Goal: Feedback & Contribution: Submit feedback/report problem

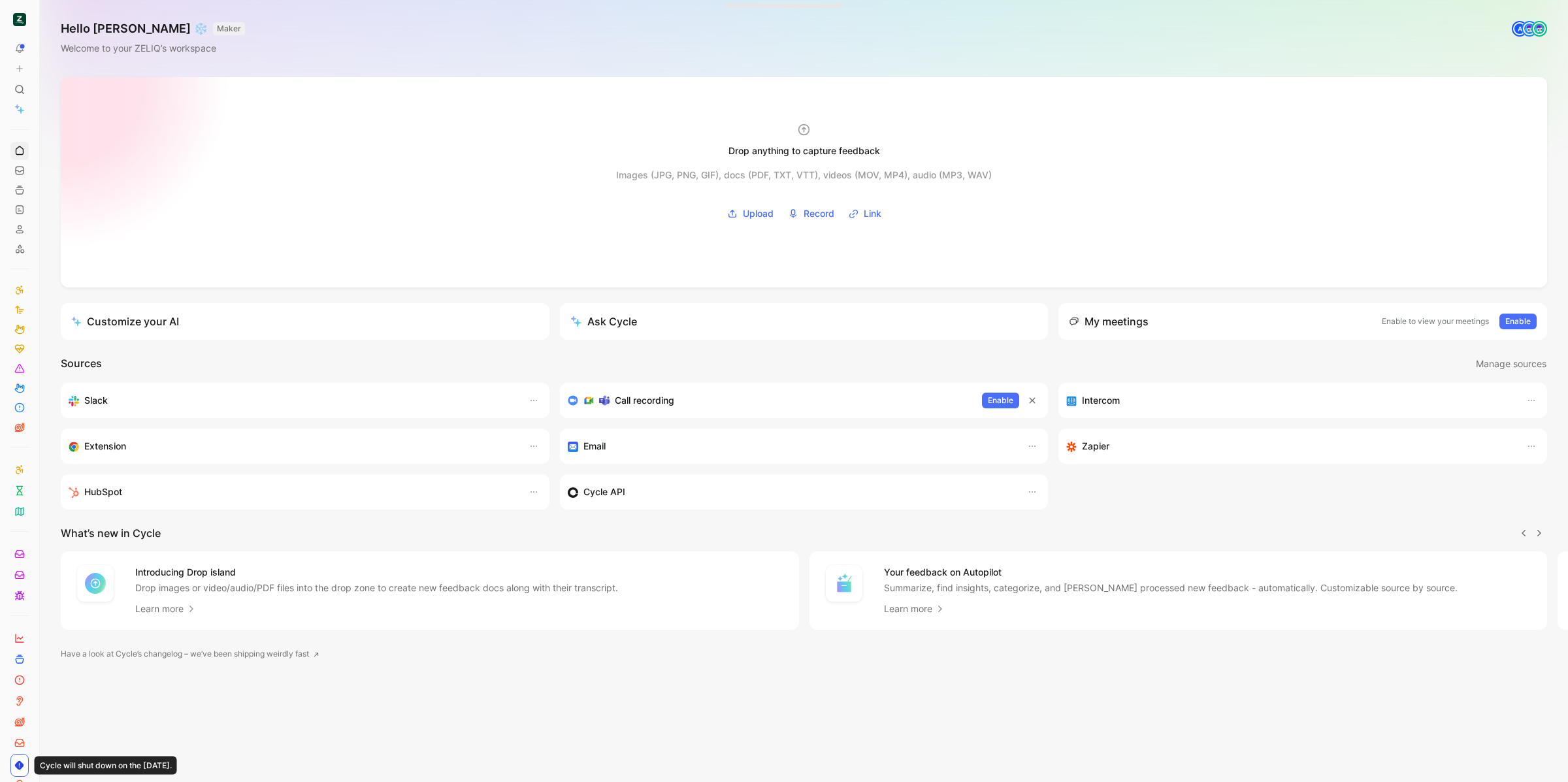
scroll to position [0, 1]
click at [16, 63] on button at bounding box center [19, 68] width 18 height 18
click at [68, 76] on button "New feedback c" at bounding box center [107, 74] width 140 height 22
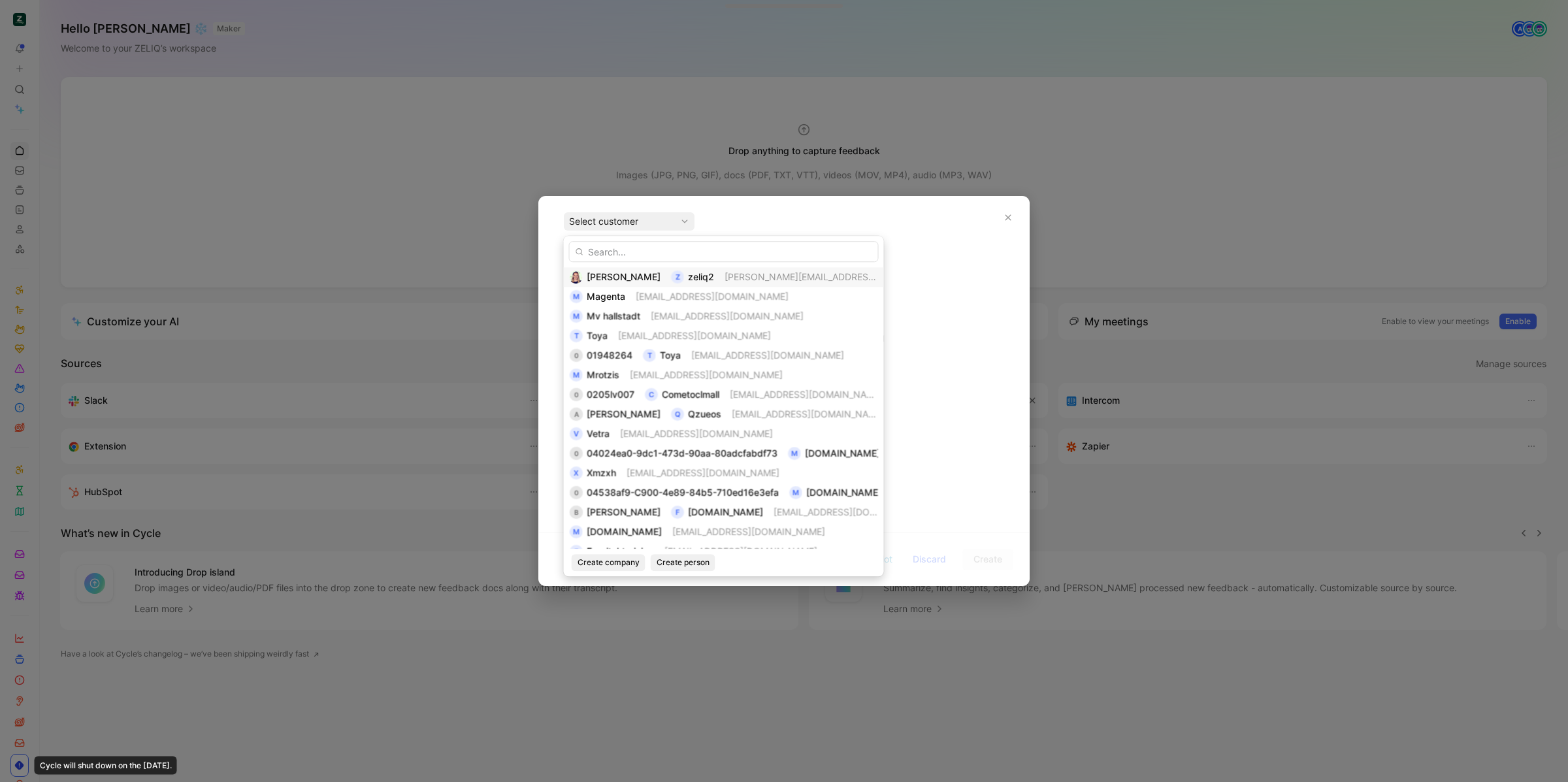
type input "h"
type input "jon"
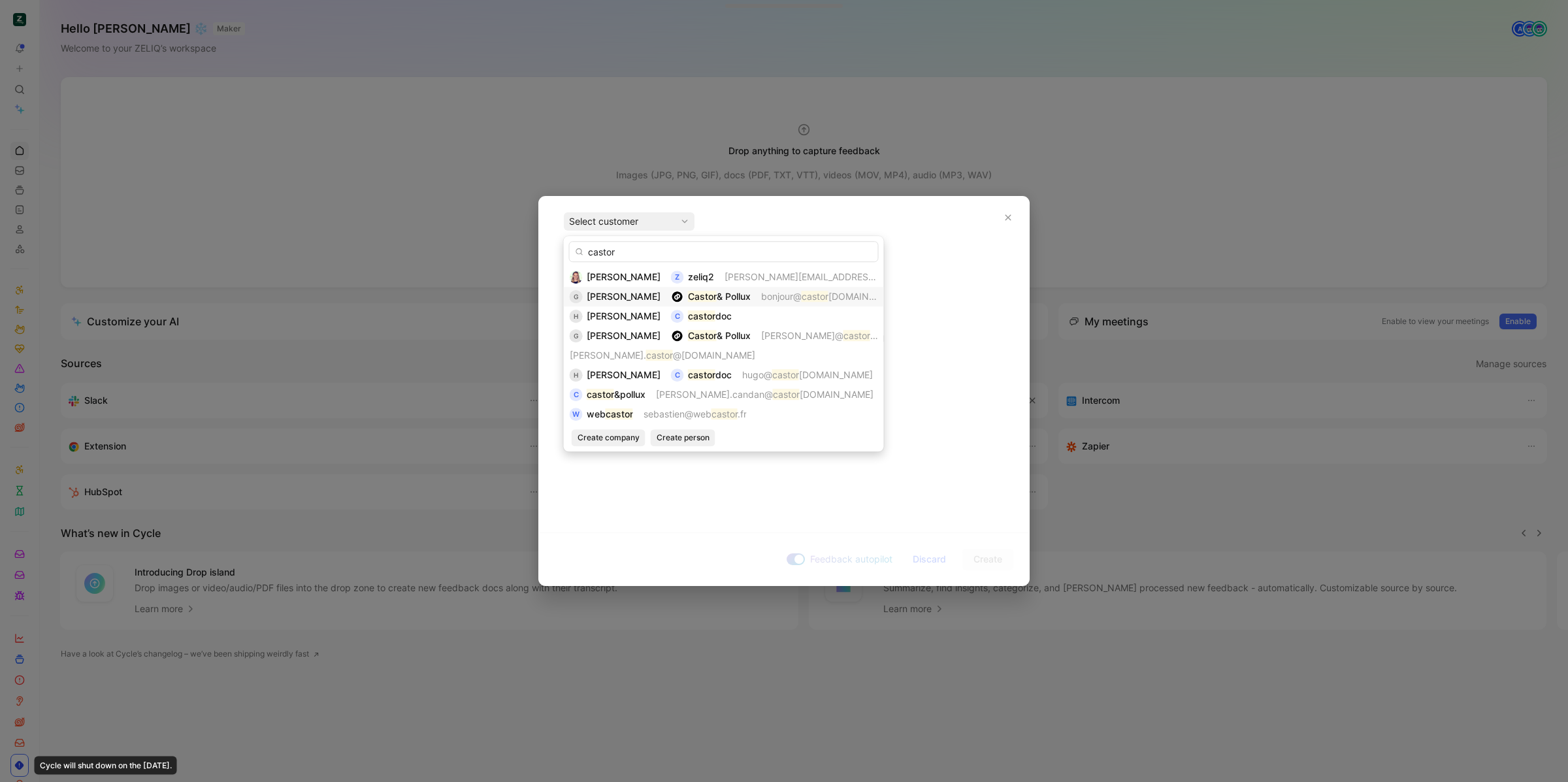
type input "castor"
click at [716, 301] on span "& Pollux" at bounding box center [733, 296] width 34 height 11
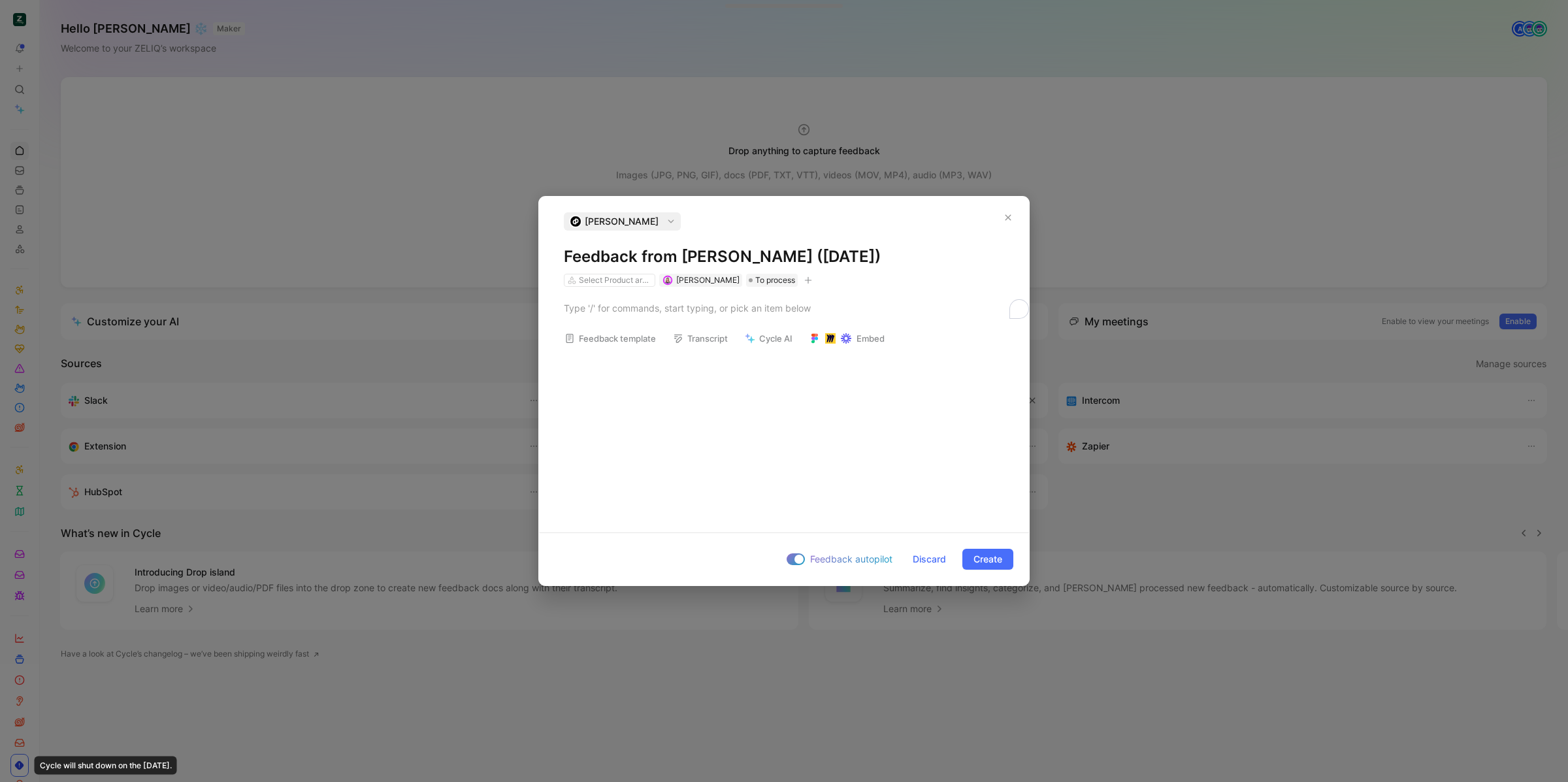
click at [678, 258] on h1 "Feedback from Gabriel Oliveira (Sep 22, 2025)" at bounding box center [784, 256] width 440 height 21
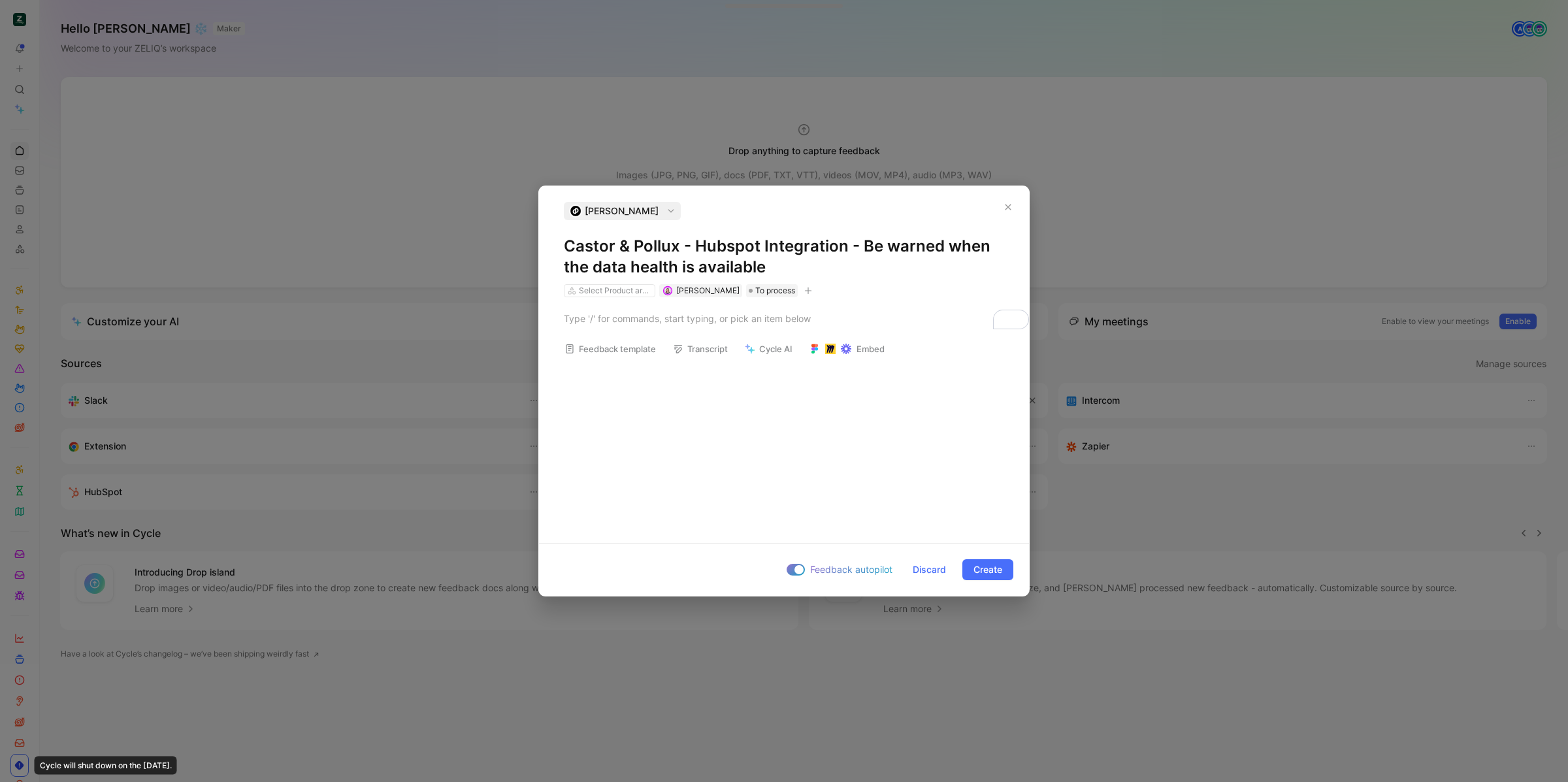
click at [805, 289] on div "Select Product areas Camille Wattel To process" at bounding box center [689, 291] width 254 height 16
click at [804, 290] on icon "button" at bounding box center [807, 291] width 8 height 8
click at [735, 415] on div "Squad concerned" at bounding box center [722, 420] width 155 height 16
click at [751, 386] on div at bounding box center [755, 382] width 9 height 9
click at [610, 325] on div "To enrich screen reader interactions, please activate Accessibility in Grammarl…" at bounding box center [784, 319] width 440 height 14
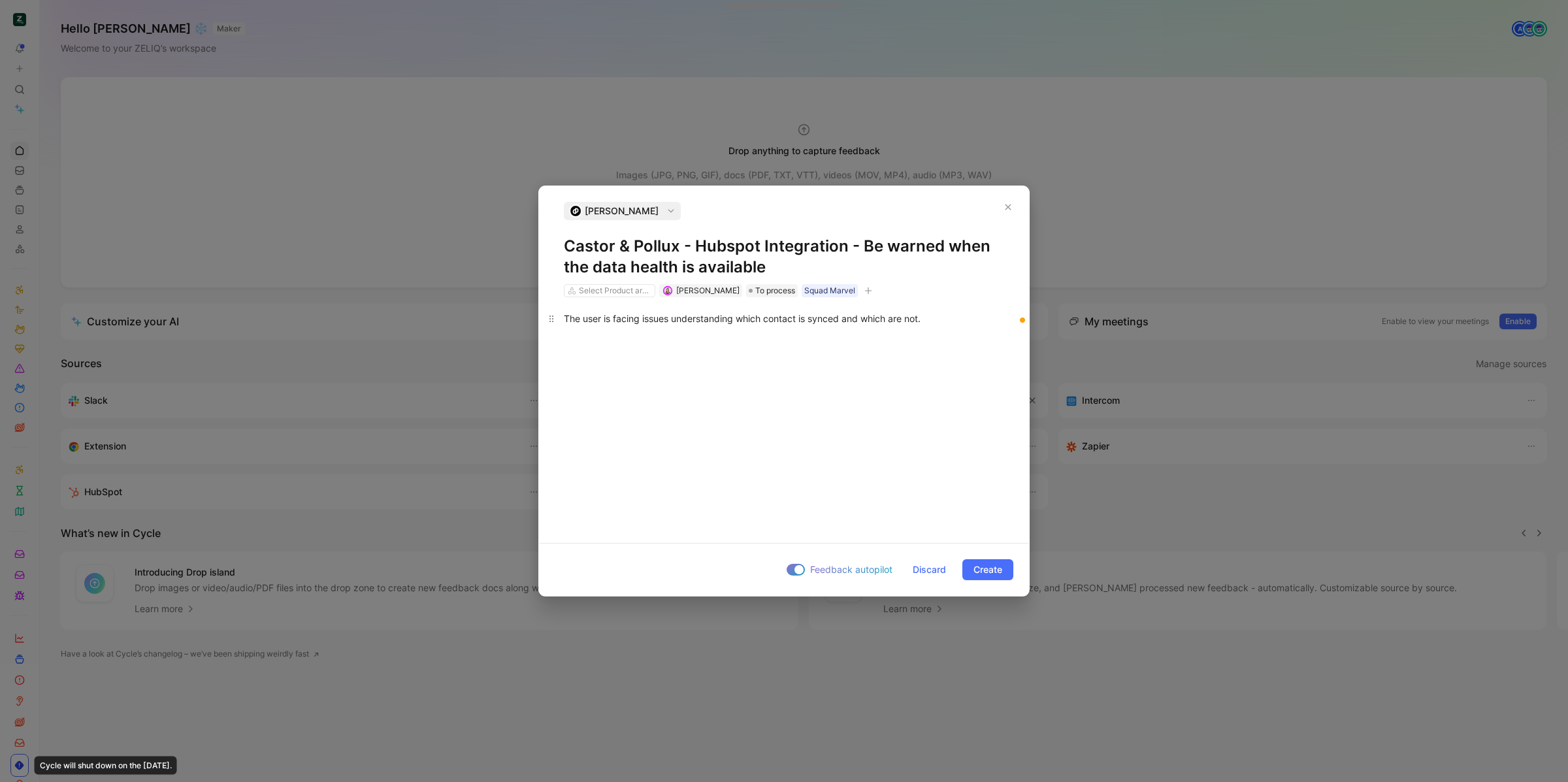
click at [948, 320] on div "The user is facing issues understanding which contact is synced and which are n…" at bounding box center [784, 319] width 440 height 14
click at [686, 386] on div "The user is facing issues understanding which contact is synced and which are n…" at bounding box center [783, 341] width 490 height 88
click at [977, 567] on span "Create" at bounding box center [988, 569] width 29 height 16
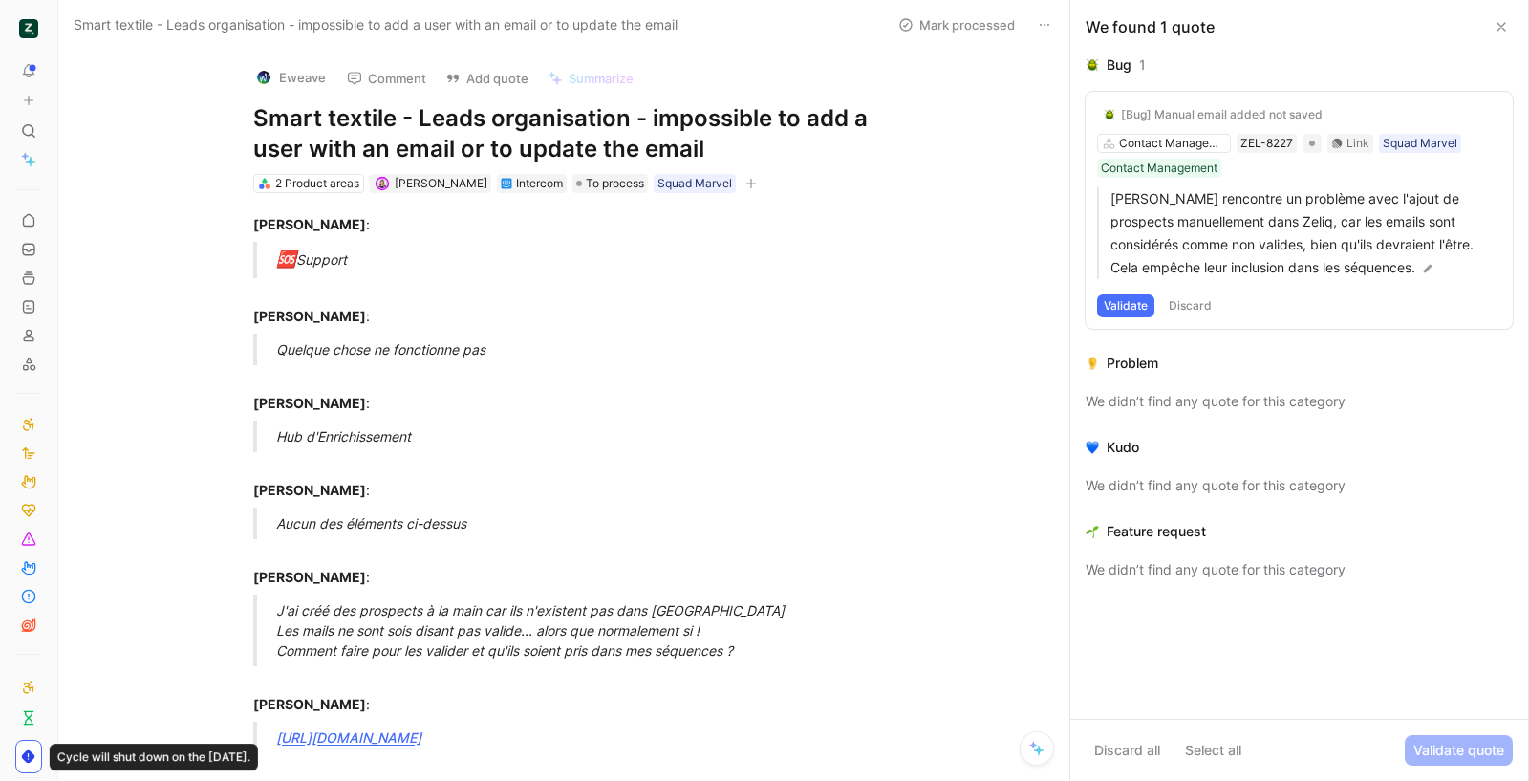
click at [491, 122] on h1 "Smart textile - Leads organisation - impossible to add a user with an email or …" at bounding box center [583, 133] width 661 height 61
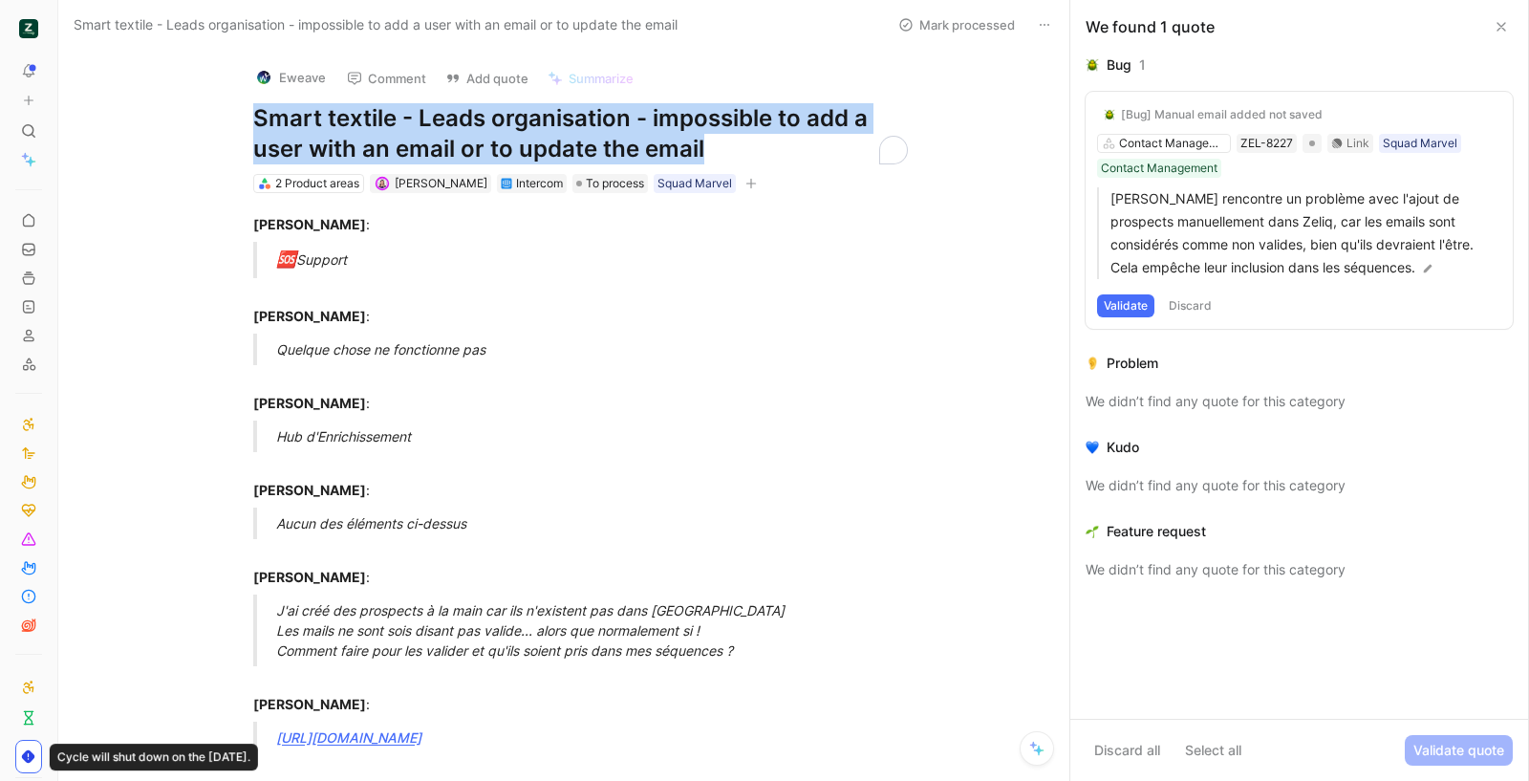
copy h1 "Smart textile - Leads organisation - impossible to add a user with an email or …"
click at [443, 67] on button "Add quote" at bounding box center [487, 78] width 100 height 27
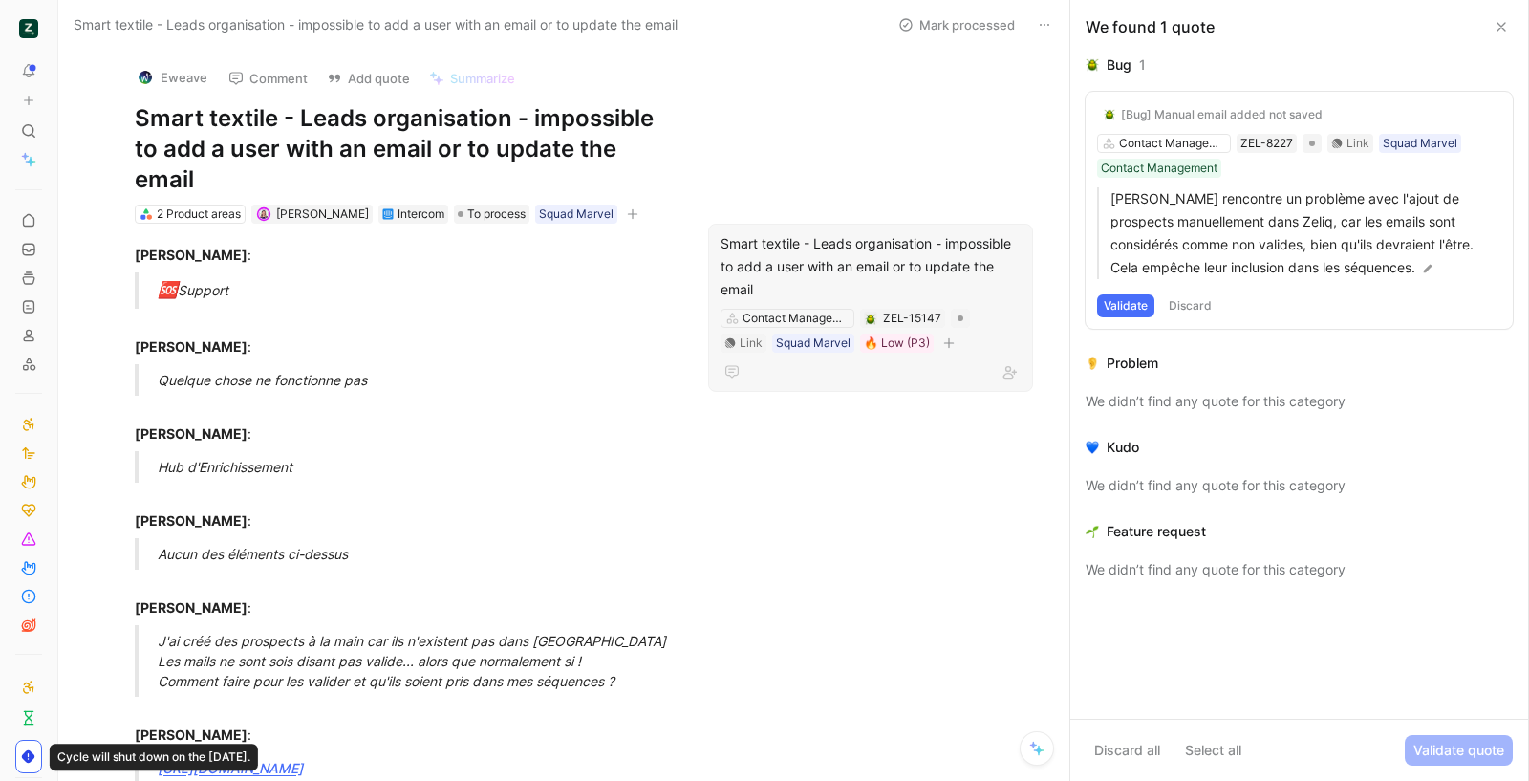
click at [808, 228] on div "Smart textile - Leads organisation - impossible to add a user with an email or …" at bounding box center [870, 308] width 325 height 168
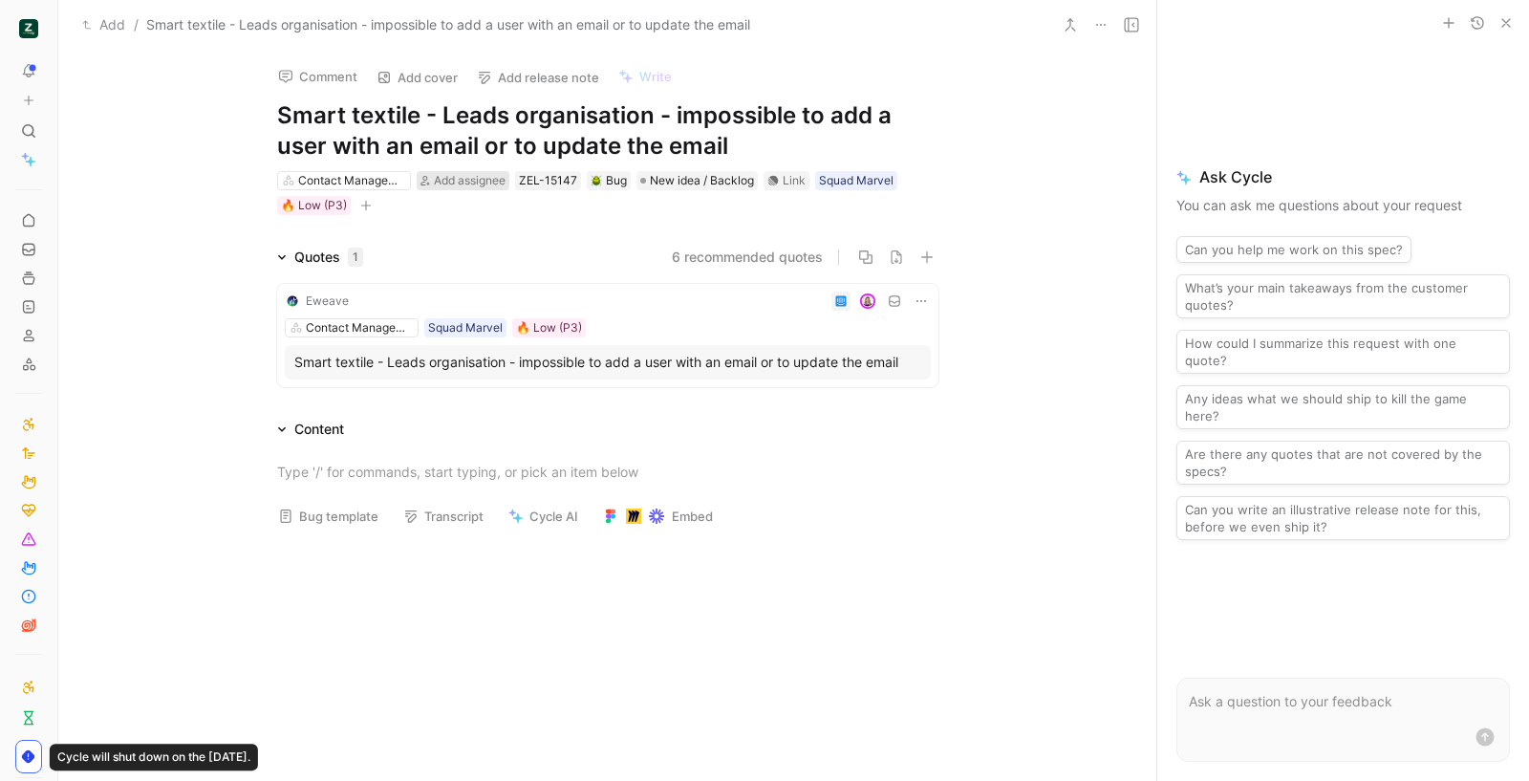
click at [436, 177] on span "Add assignee" at bounding box center [470, 180] width 72 height 14
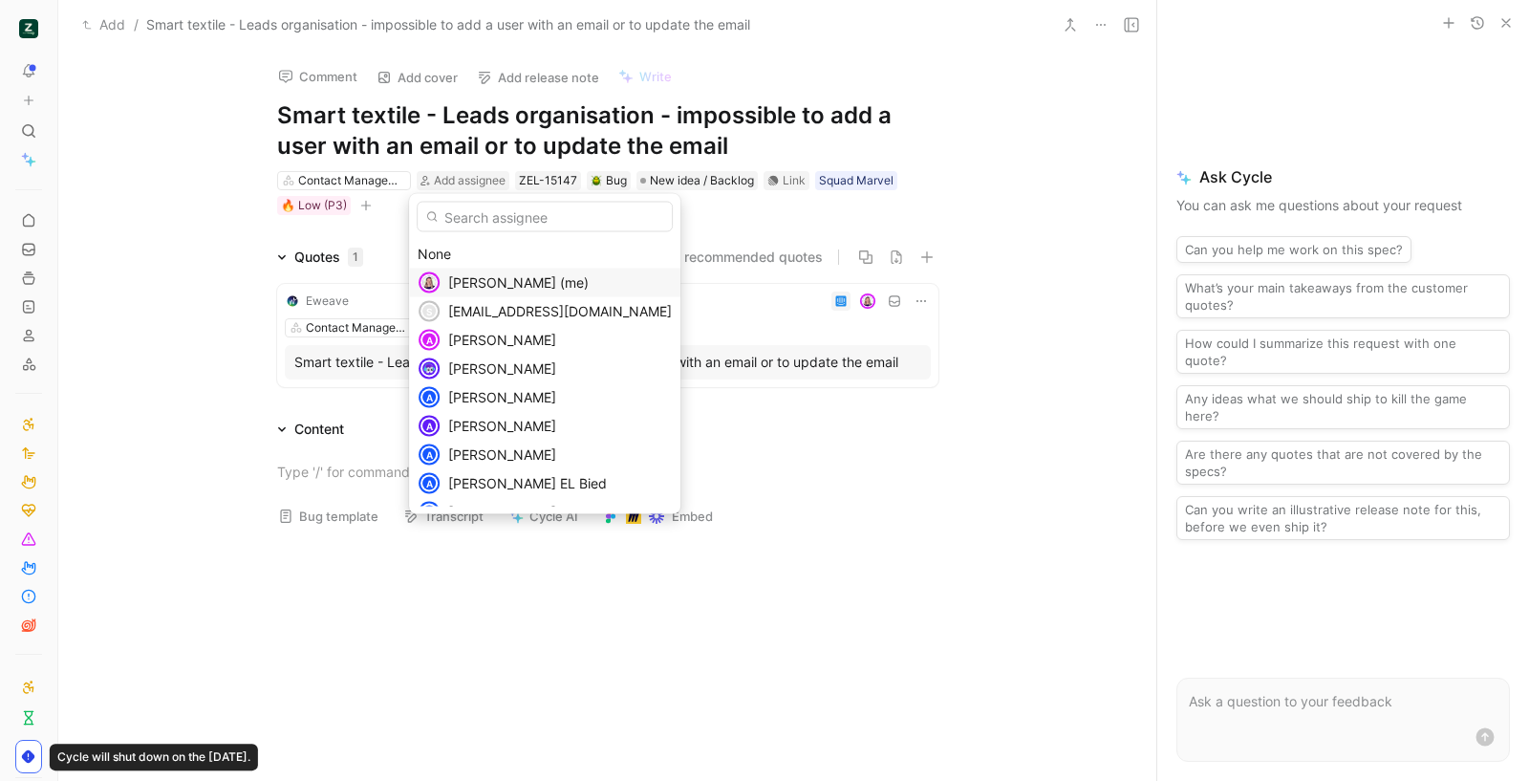
click at [455, 271] on div "[PERSON_NAME] (me)" at bounding box center [560, 282] width 224 height 23
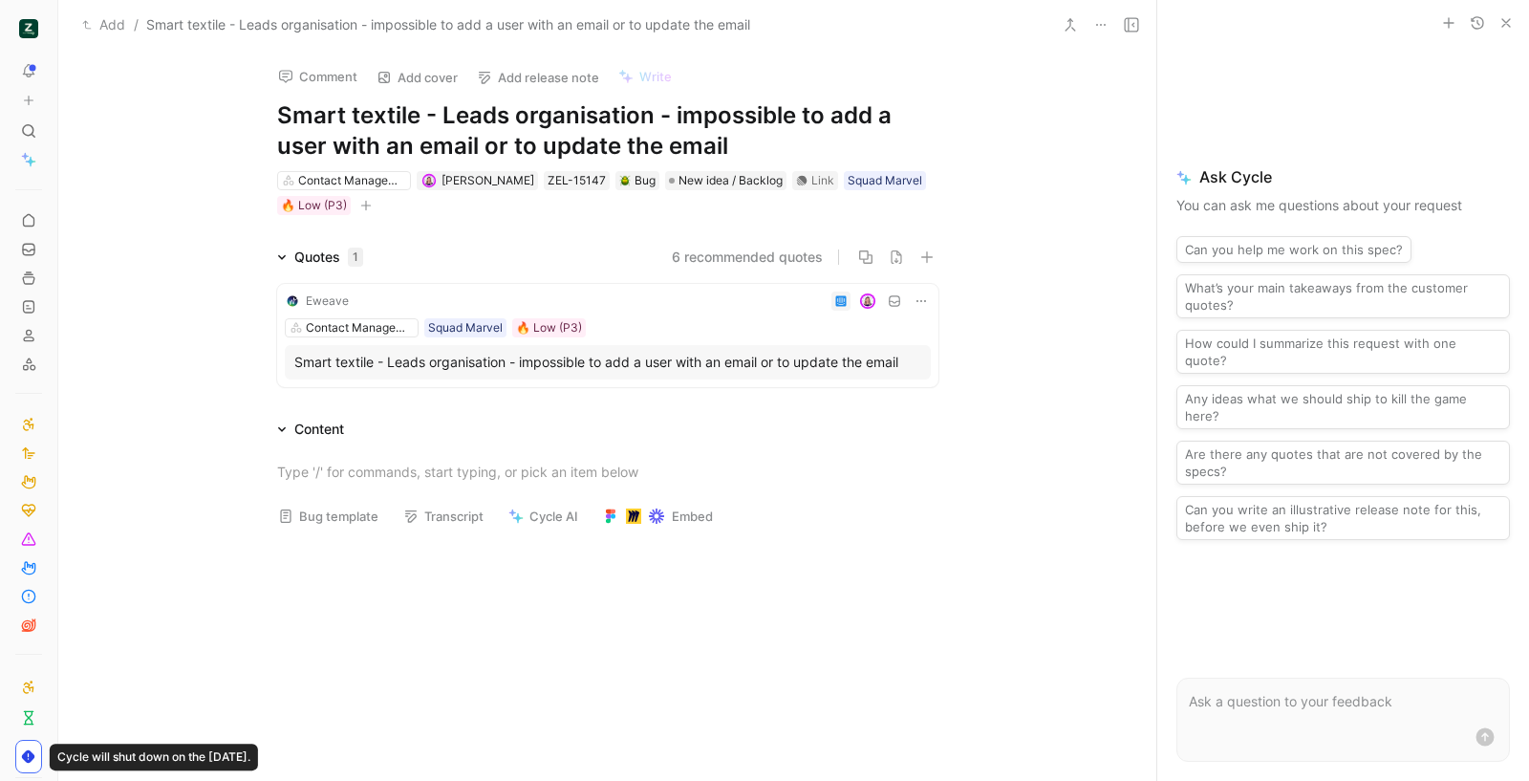
click at [302, 531] on div "Bug template Transcript Cycle AI Embed" at bounding box center [608, 522] width 734 height 39
click at [305, 524] on button "Bug template" at bounding box center [329, 516] width 118 height 27
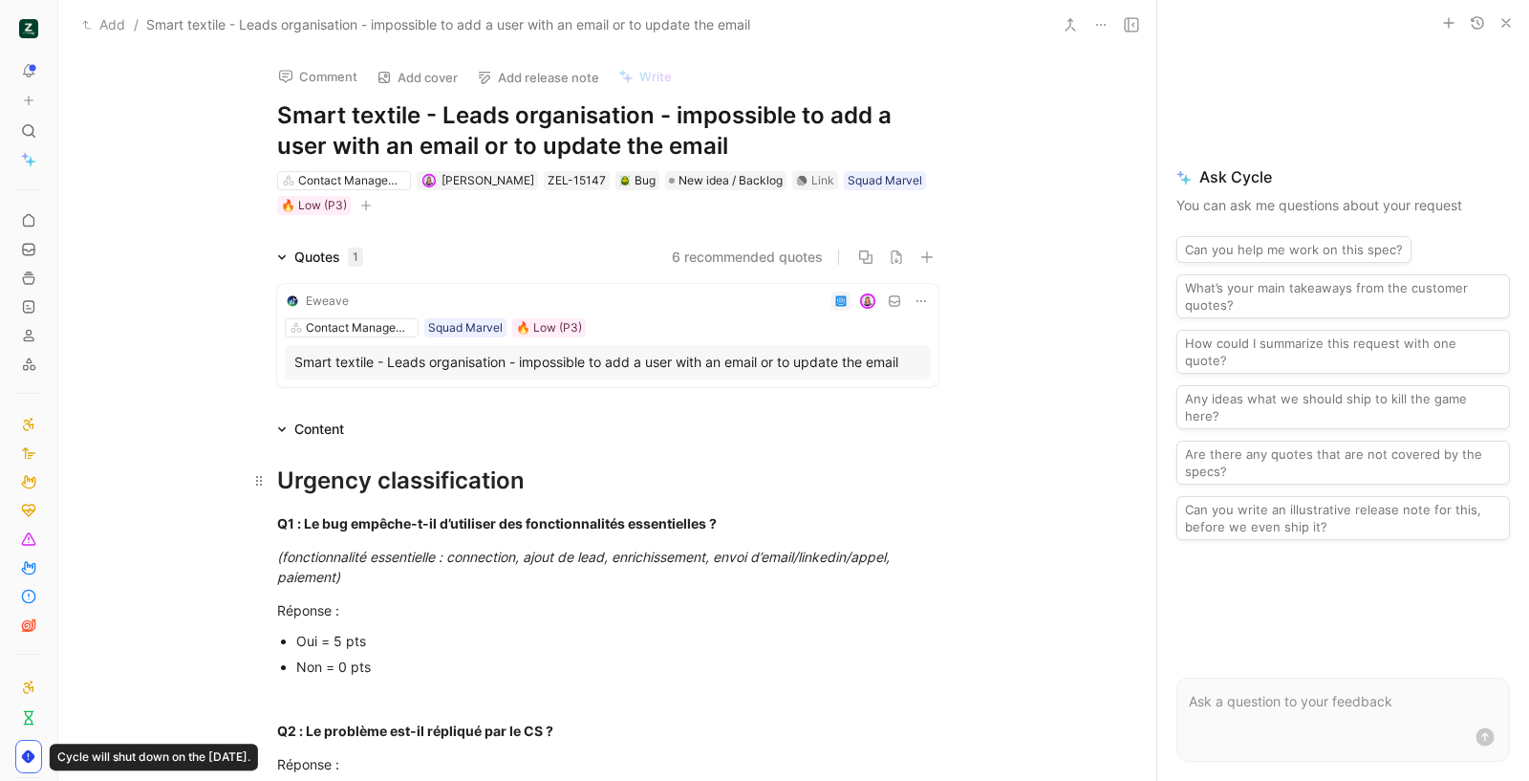
scroll to position [399, 0]
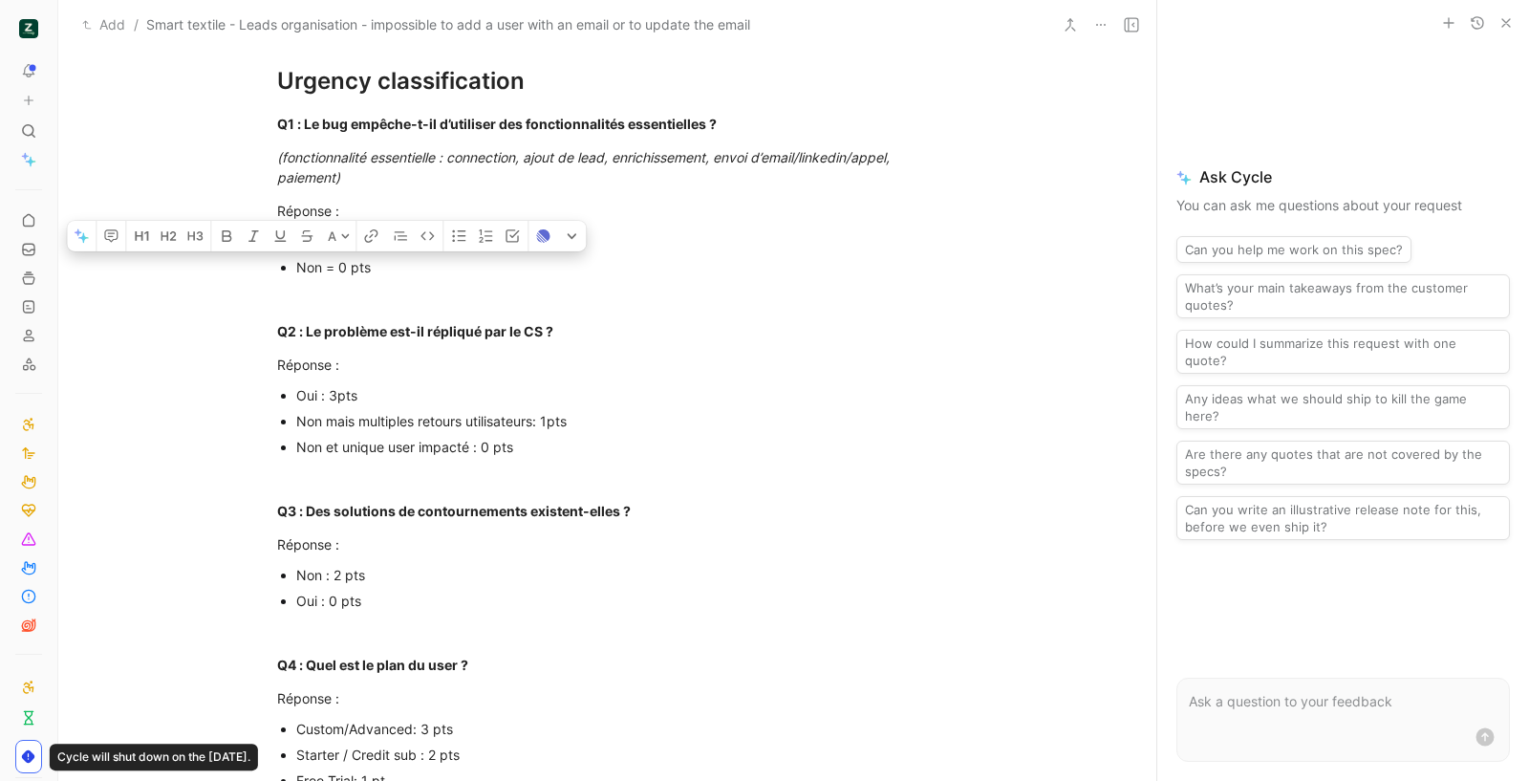
drag, startPoint x: 322, startPoint y: 259, endPoint x: 377, endPoint y: 262, distance: 54.6
click at [377, 262] on div "Non = 0 pts" at bounding box center [617, 267] width 642 height 20
click at [597, 337] on div "Q2 : Le problème est-il répliqué par le CS ?" at bounding box center [607, 331] width 661 height 20
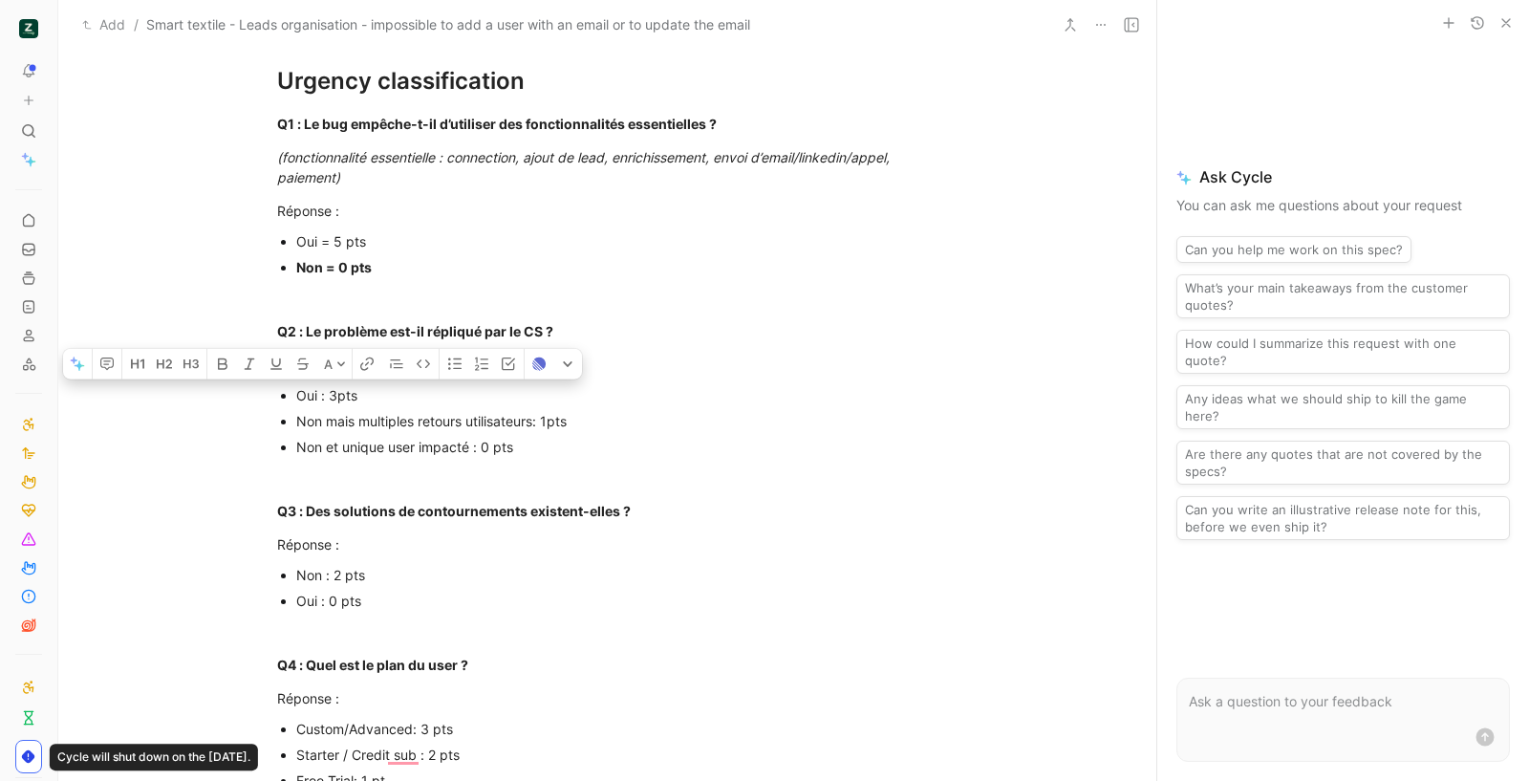
drag, startPoint x: 451, startPoint y: 395, endPoint x: 291, endPoint y: 390, distance: 160.6
click at [296, 390] on div "Oui : 3pts" at bounding box center [617, 395] width 642 height 20
click at [597, 415] on div "Non mais multiples retours utilisateurs: 1pts" at bounding box center [617, 421] width 642 height 20
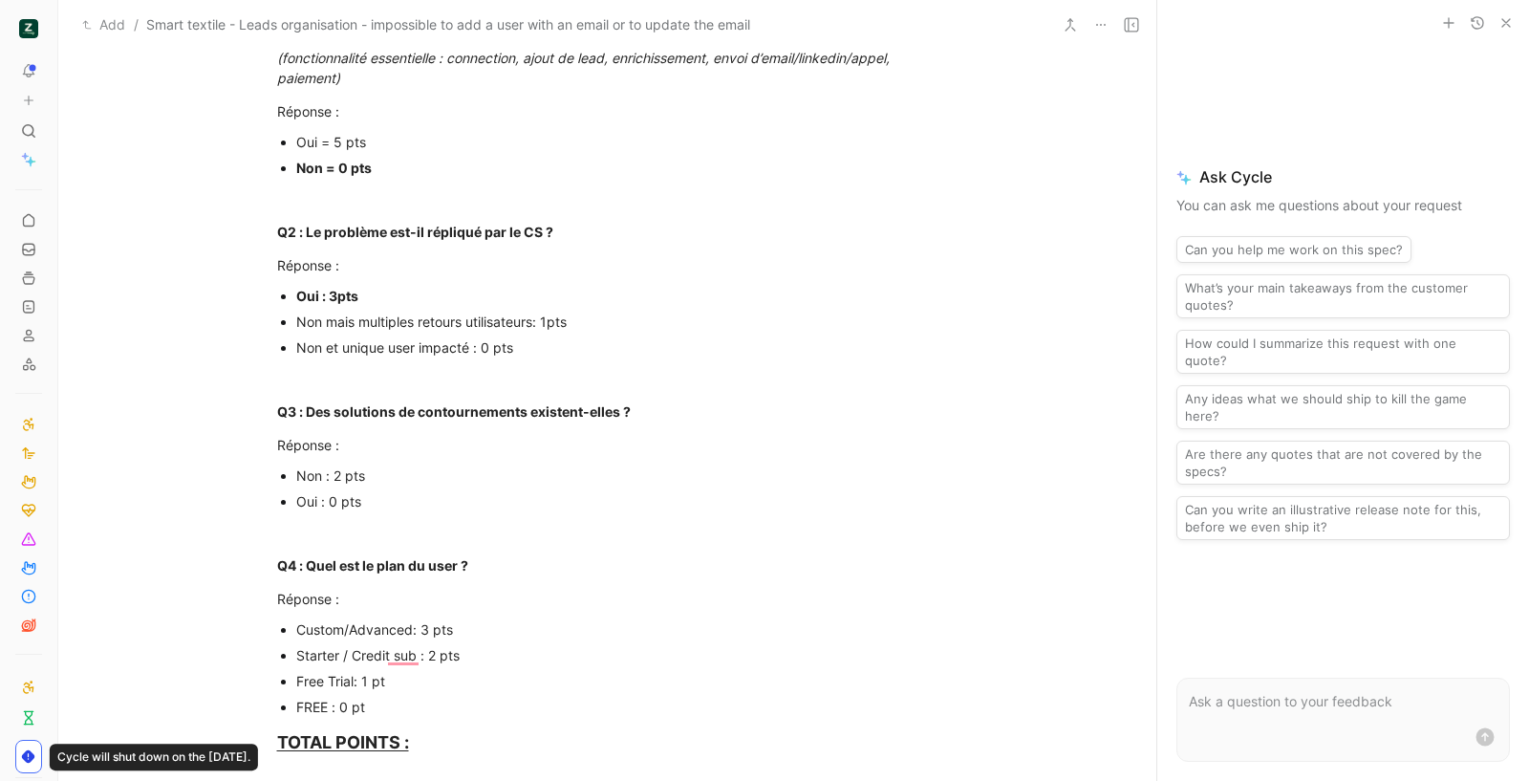
scroll to position [530, 0]
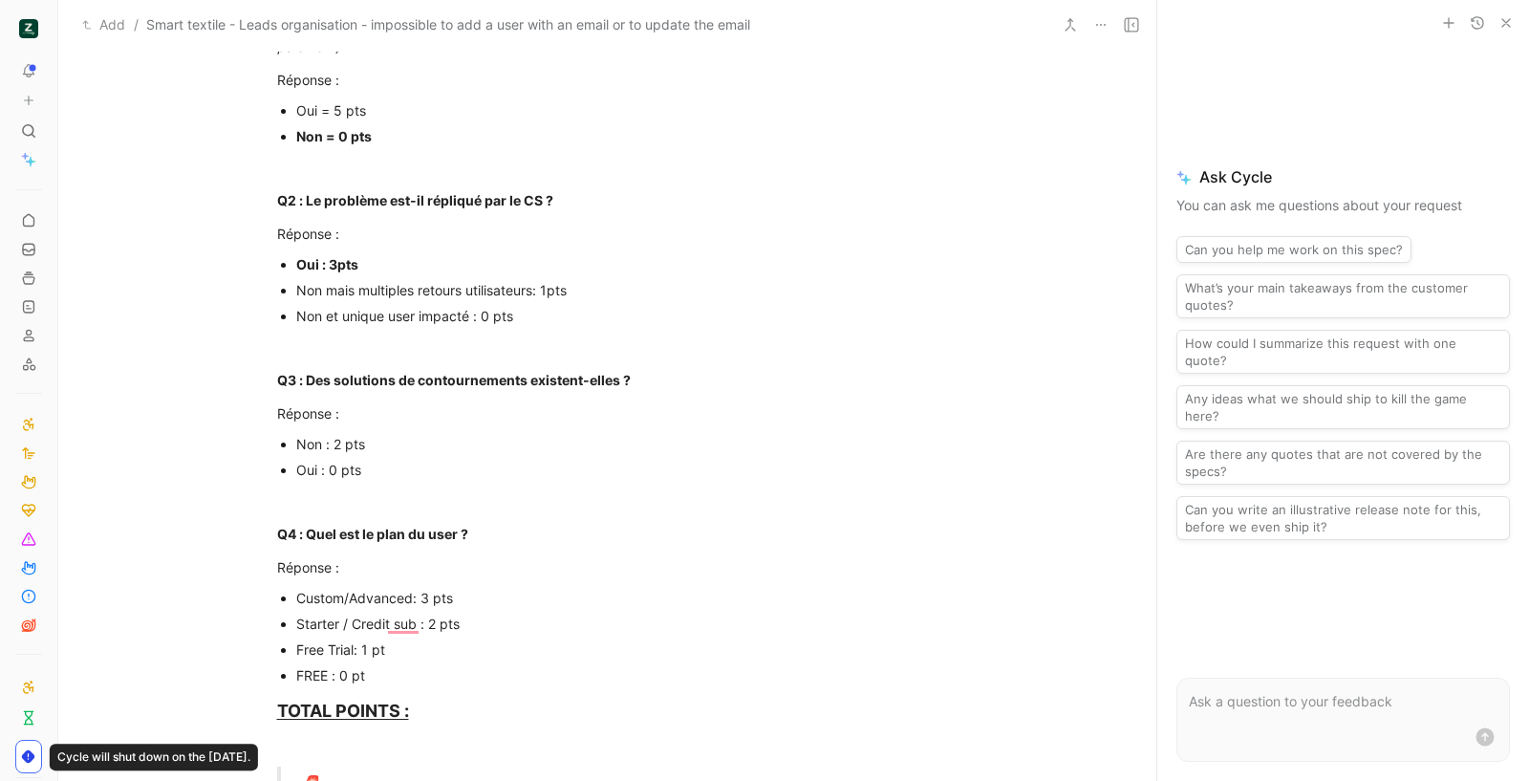
click at [420, 467] on div "Oui : 0 pts" at bounding box center [617, 470] width 642 height 20
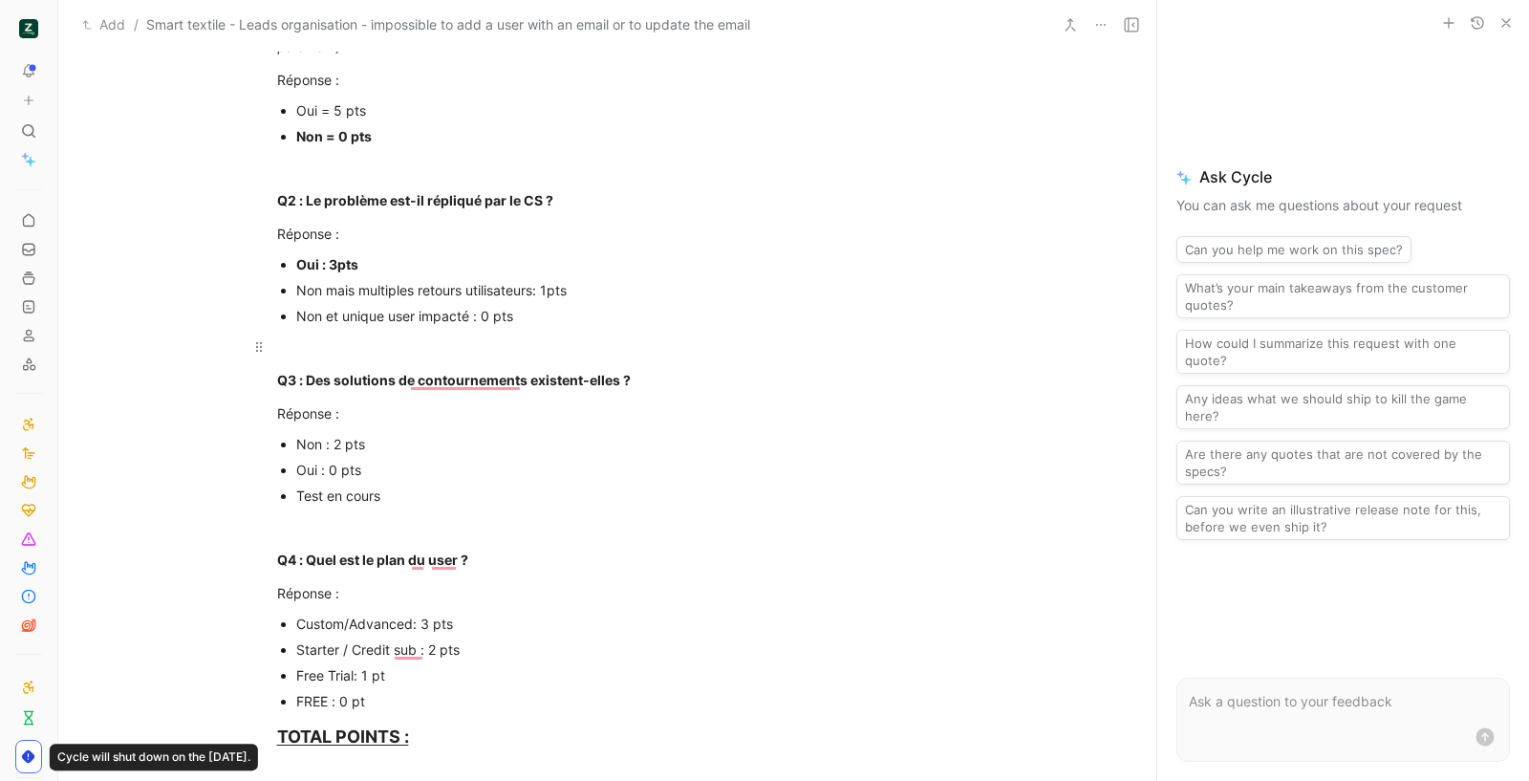
scroll to position [861, 0]
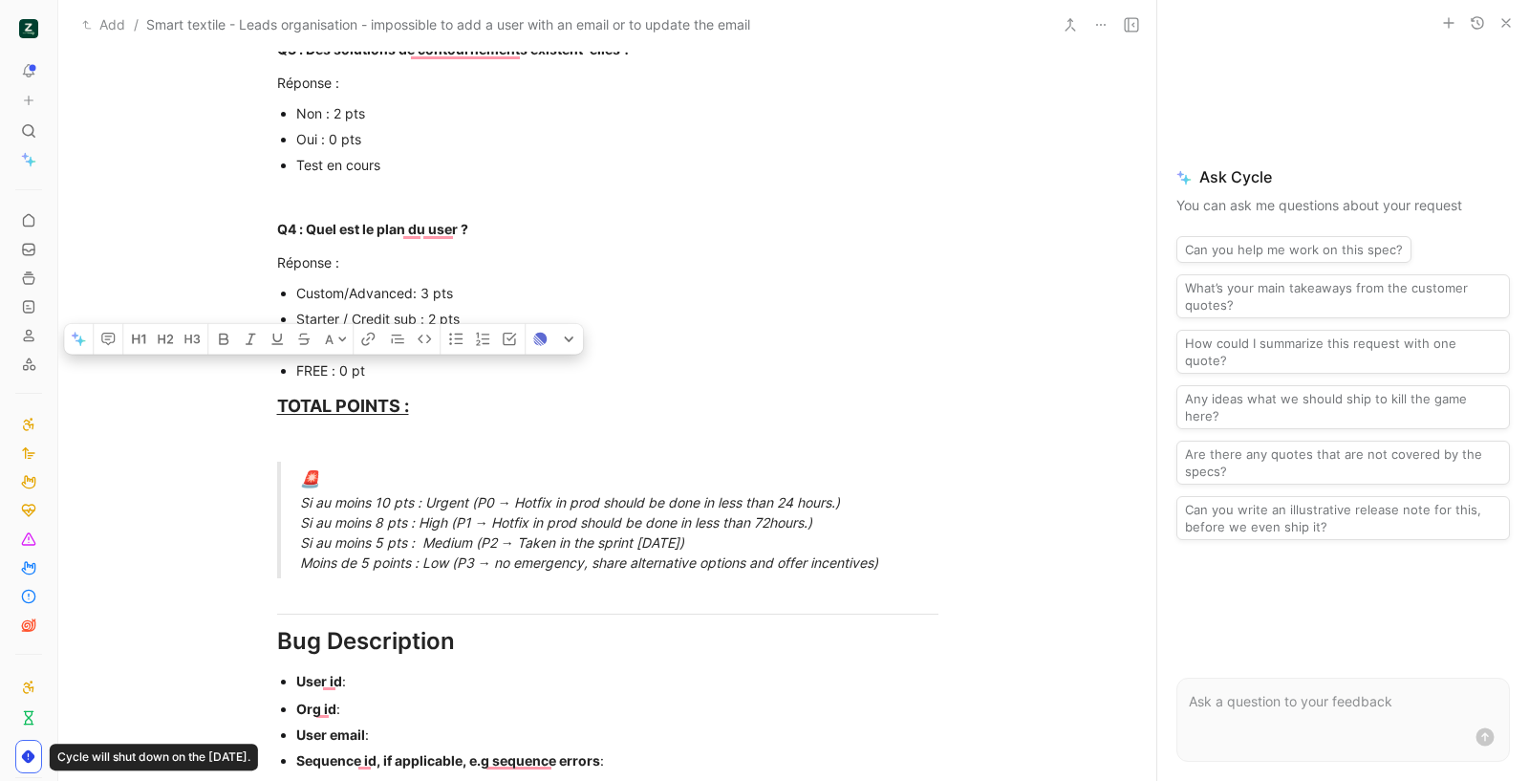
drag, startPoint x: 387, startPoint y: 378, endPoint x: 285, endPoint y: 369, distance: 102.7
click at [285, 369] on ul "Custom/Advanced: 3 pts Starter / Credit sub : 2 pts Free Trial: 1 pt FREE : 0 pt" at bounding box center [608, 331] width 734 height 103
click at [555, 430] on p "To enrich screen reader interactions, please activate Accessibility in Grammarl…" at bounding box center [608, 444] width 734 height 32
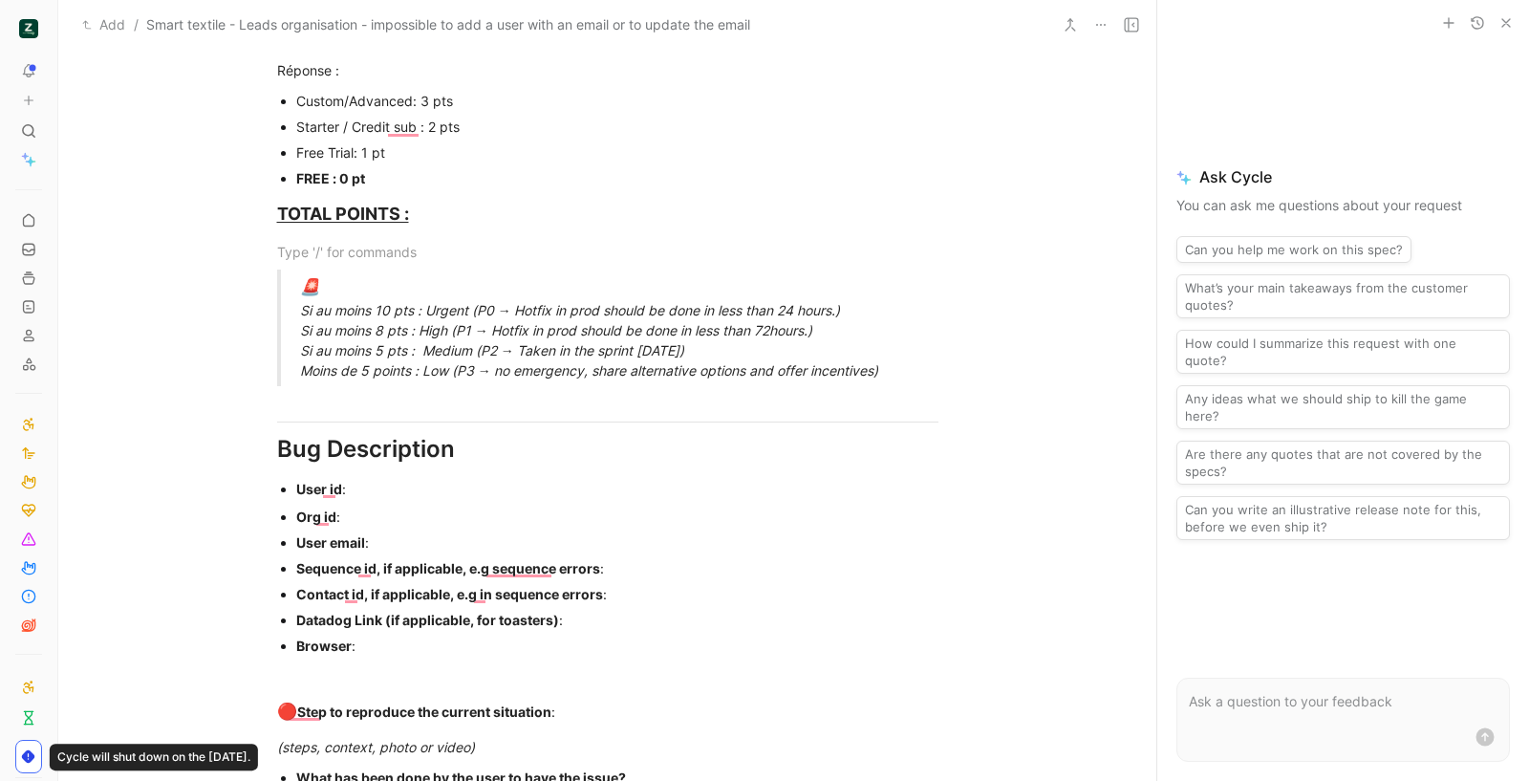
scroll to position [1176, 0]
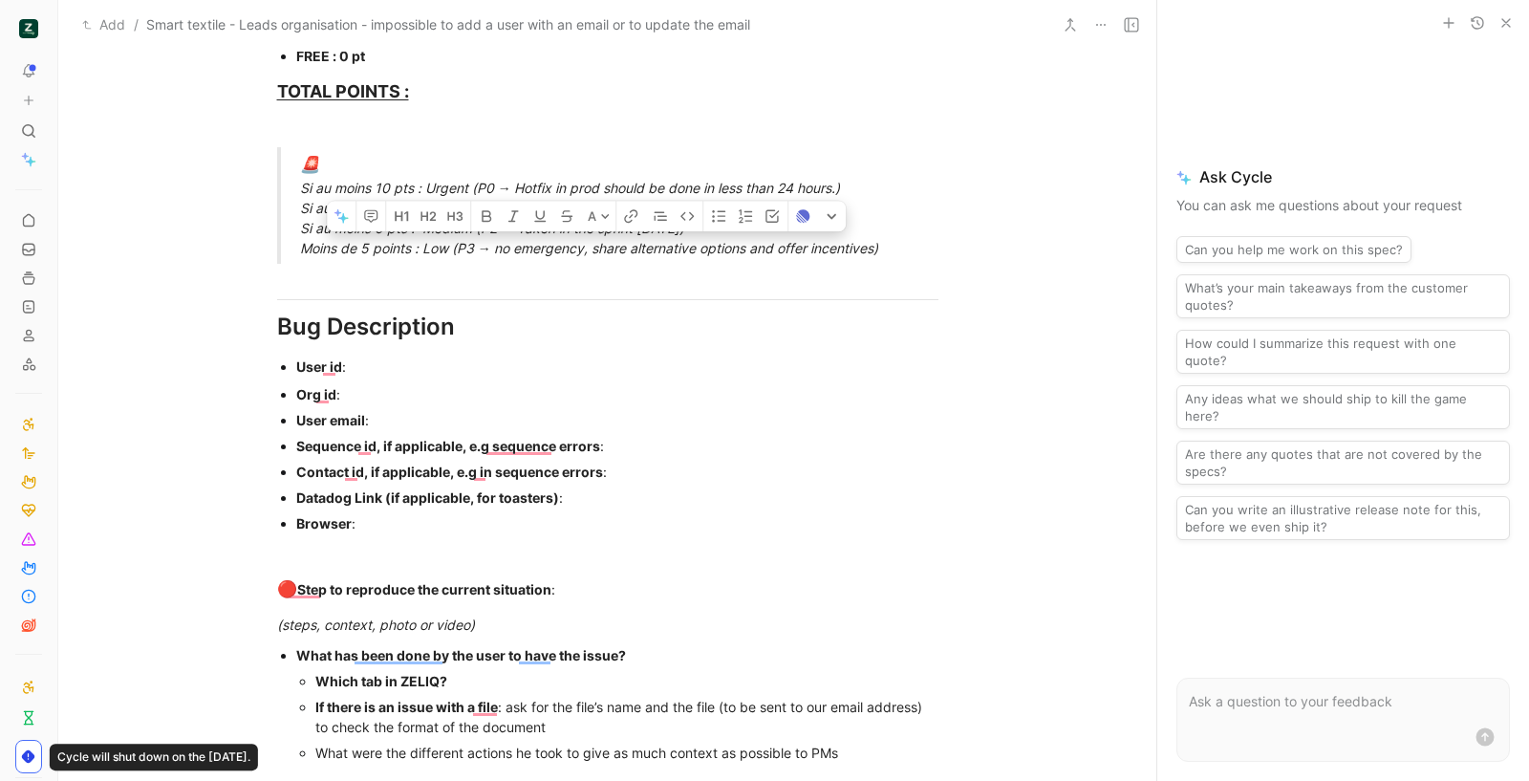
drag, startPoint x: 292, startPoint y: 259, endPoint x: 289, endPoint y: 244, distance: 15.8
click at [289, 244] on blockquote "🚨 Si au moins 10 pts : Urgent (P0 → Hotfix in prod should be done in less than …" at bounding box center [608, 205] width 734 height 117
click at [397, 412] on div "User email :" at bounding box center [617, 420] width 642 height 20
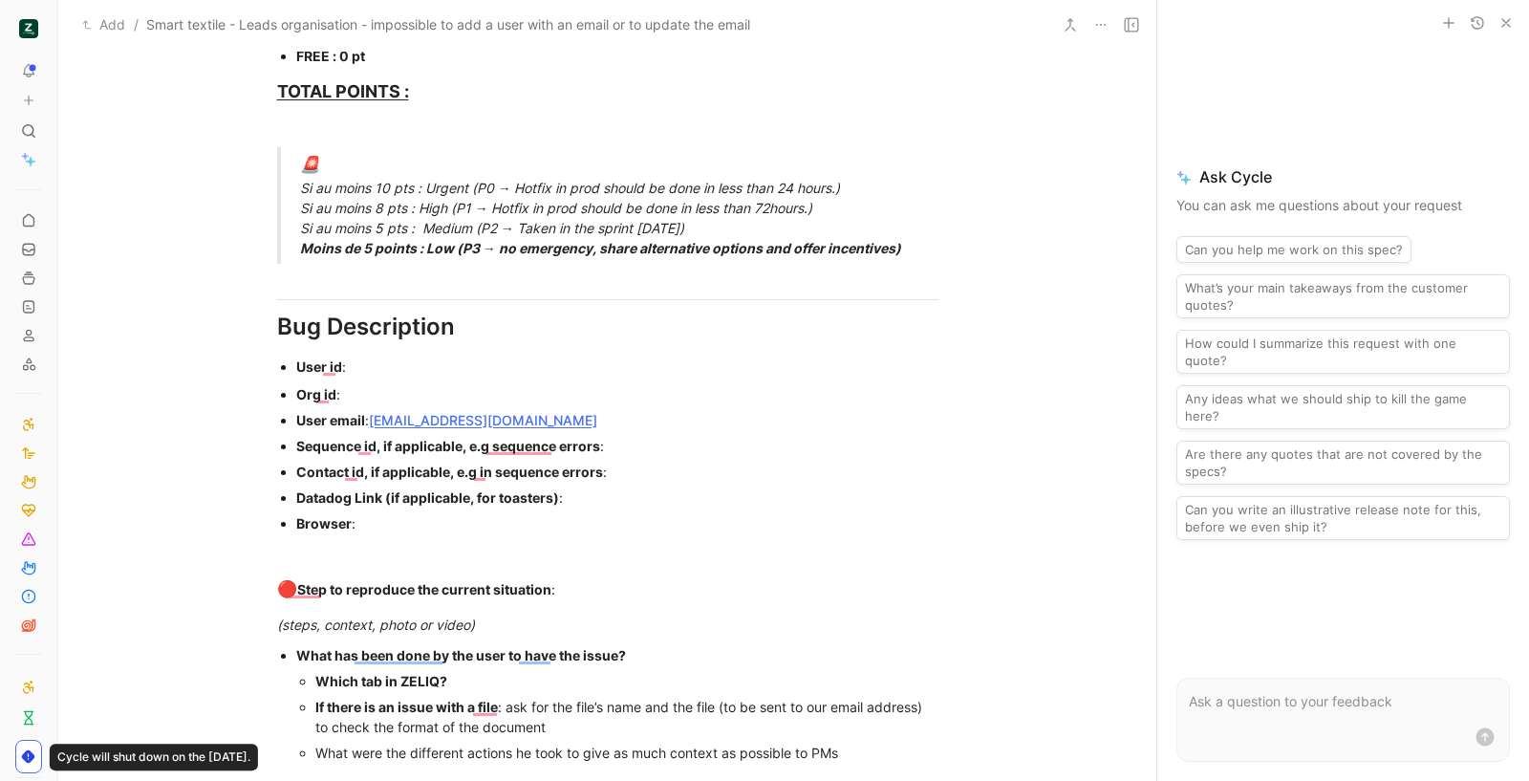
click at [368, 376] on p "User id :" at bounding box center [617, 367] width 642 height 26
click at [376, 392] on div "Org id :" at bounding box center [617, 394] width 642 height 20
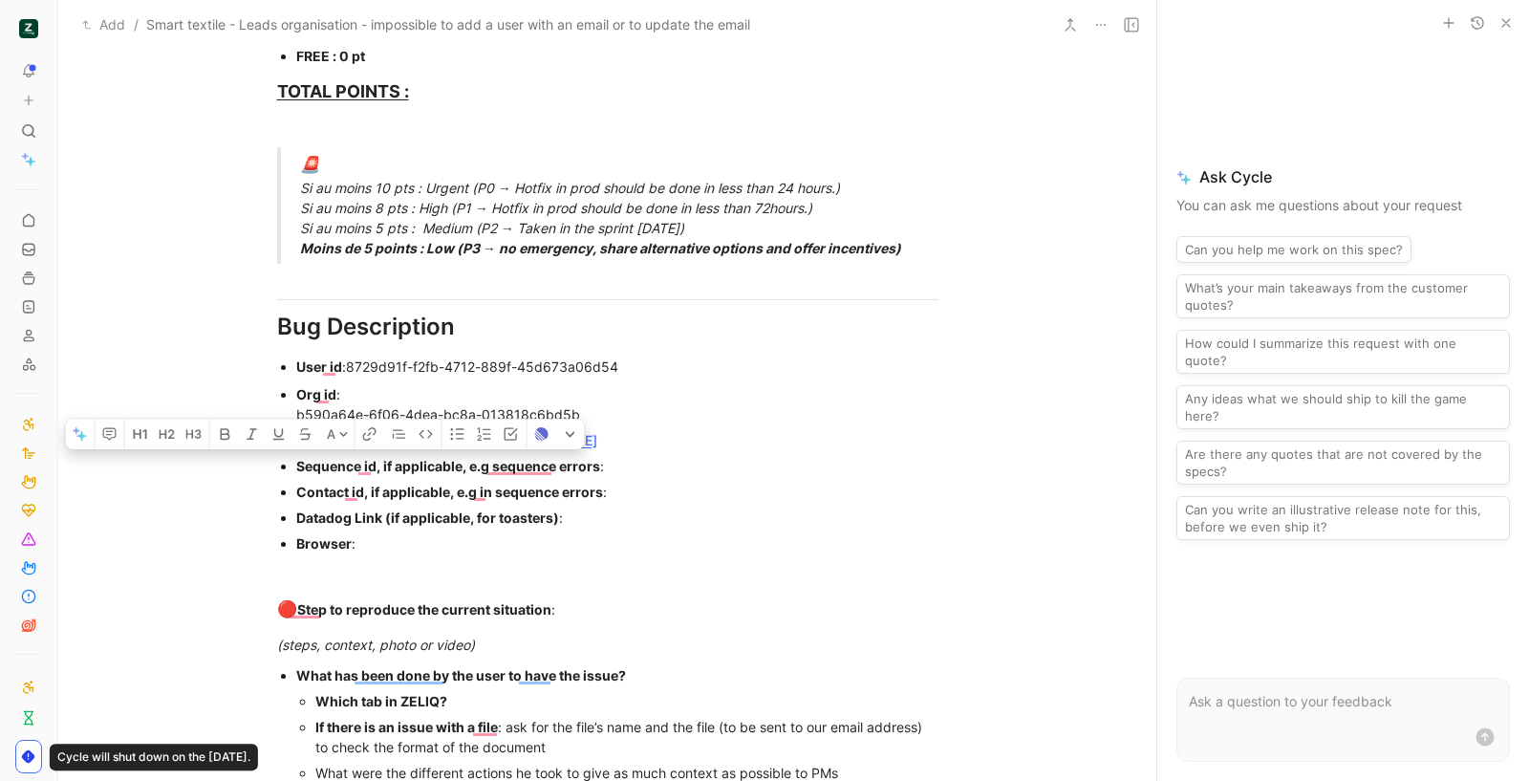
drag, startPoint x: 378, startPoint y: 544, endPoint x: 293, endPoint y: 464, distance: 116.3
click at [293, 464] on ul "Org id : b590a64e-6f06-4dea-bc8a-013818c6bd5b User email : [EMAIL_ADDRESS][DOMA…" at bounding box center [608, 468] width 734 height 175
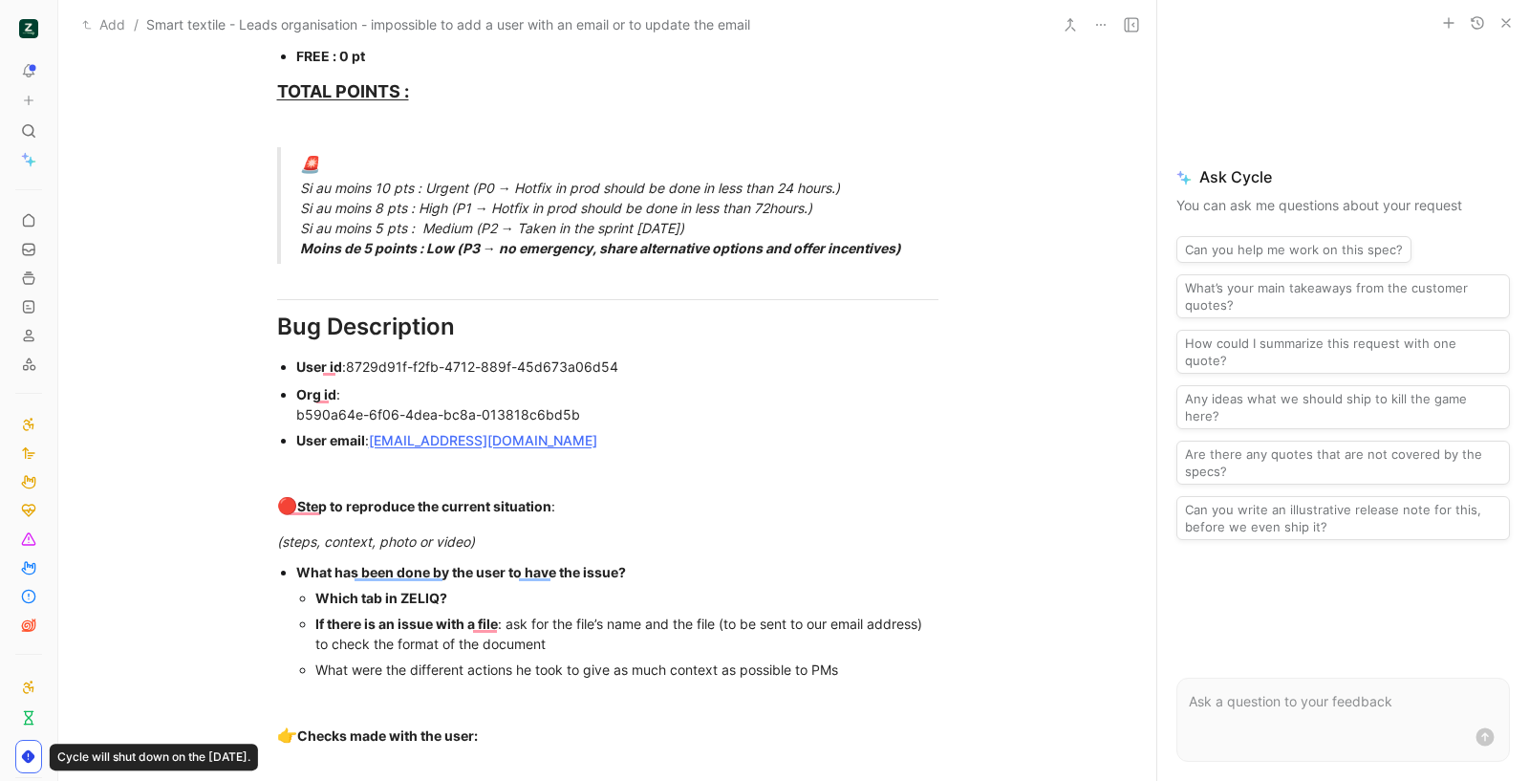
click at [506, 606] on div "Which tab in ZELIQ?" at bounding box center [626, 598] width 623 height 20
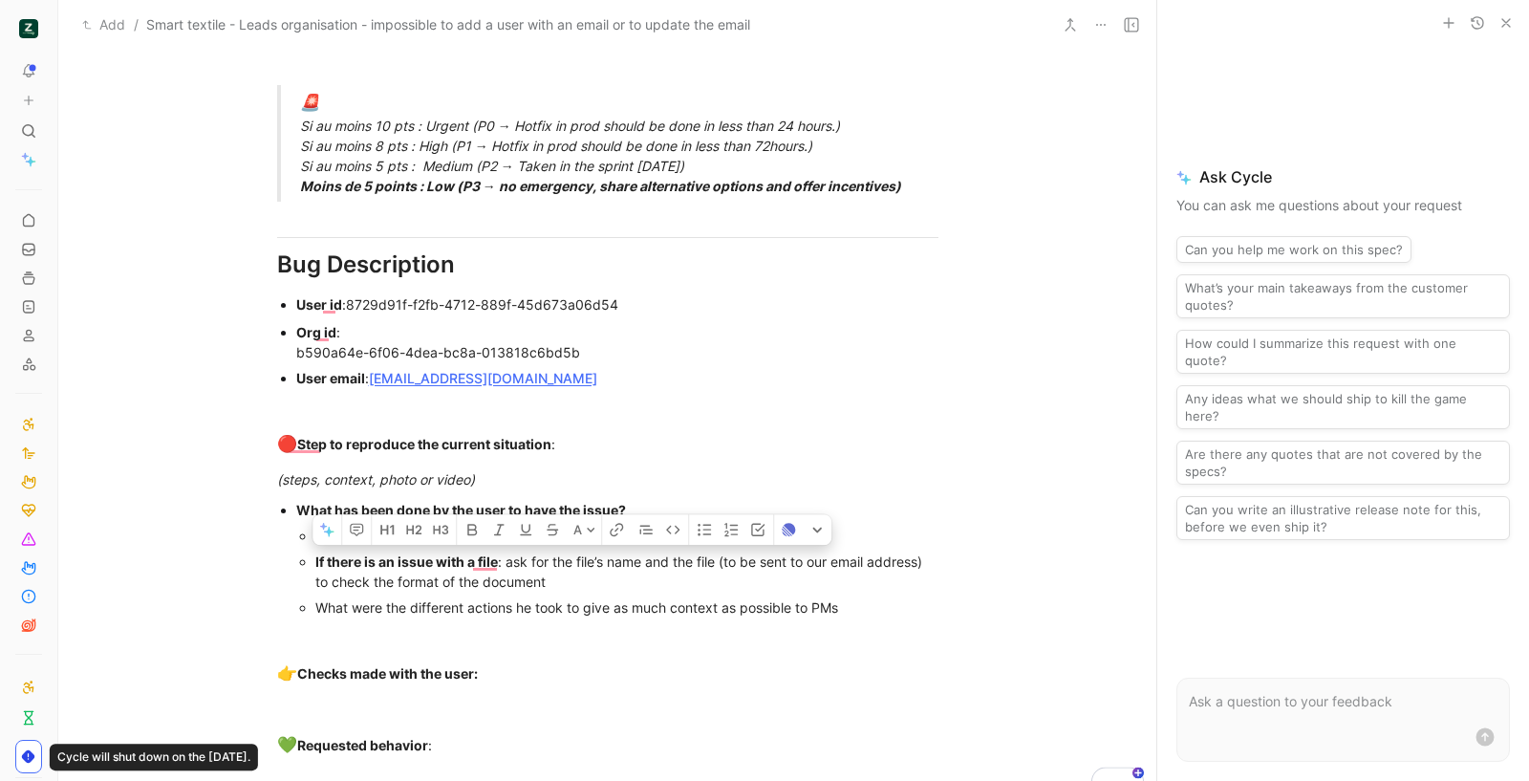
drag, startPoint x: 852, startPoint y: 603, endPoint x: 296, endPoint y: 565, distance: 557.5
click at [296, 565] on ul "Which tab in ZELIQ? All leads If there is an issue with a file : ask for the fi…" at bounding box center [617, 571] width 642 height 97
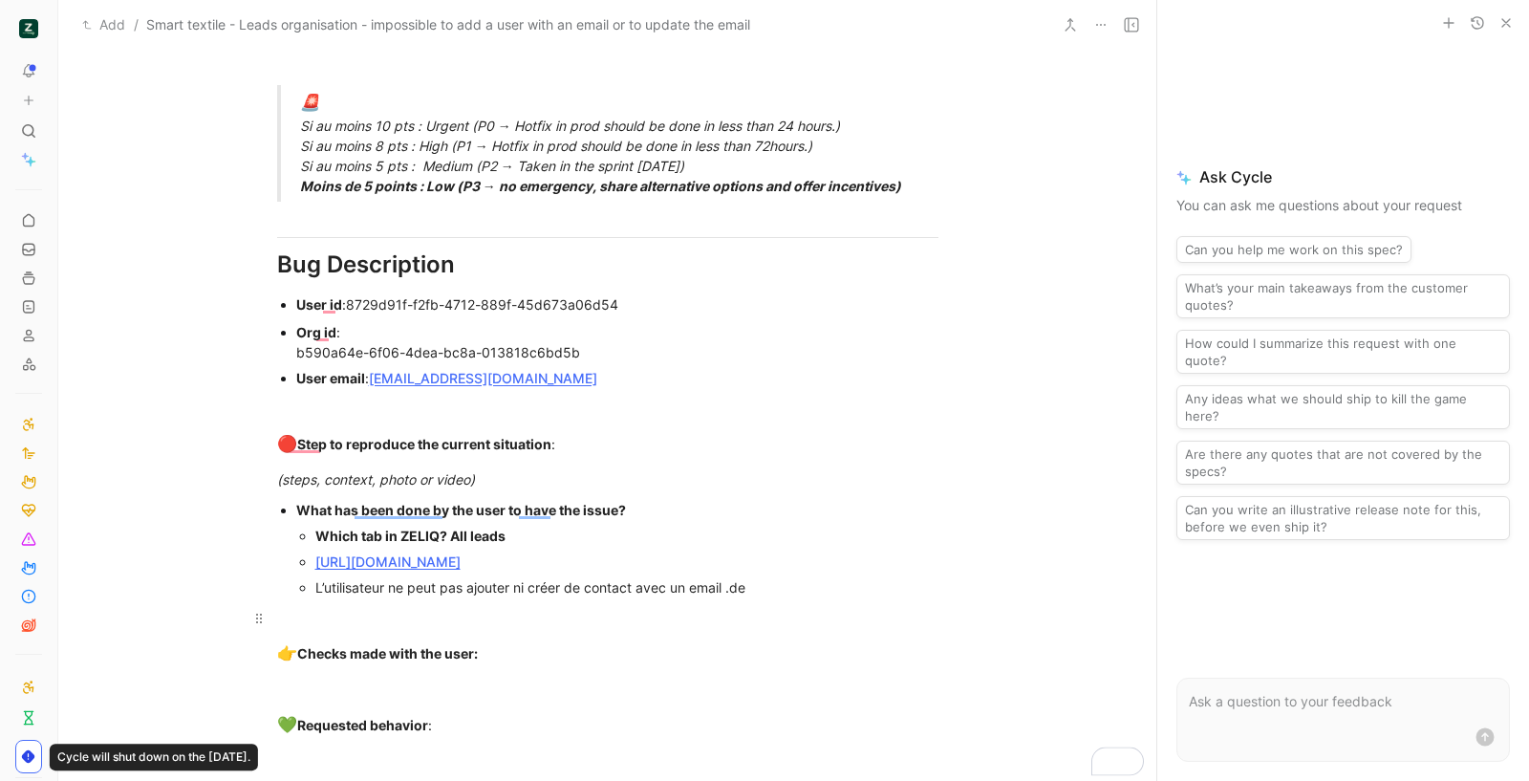
scroll to position [1268, 0]
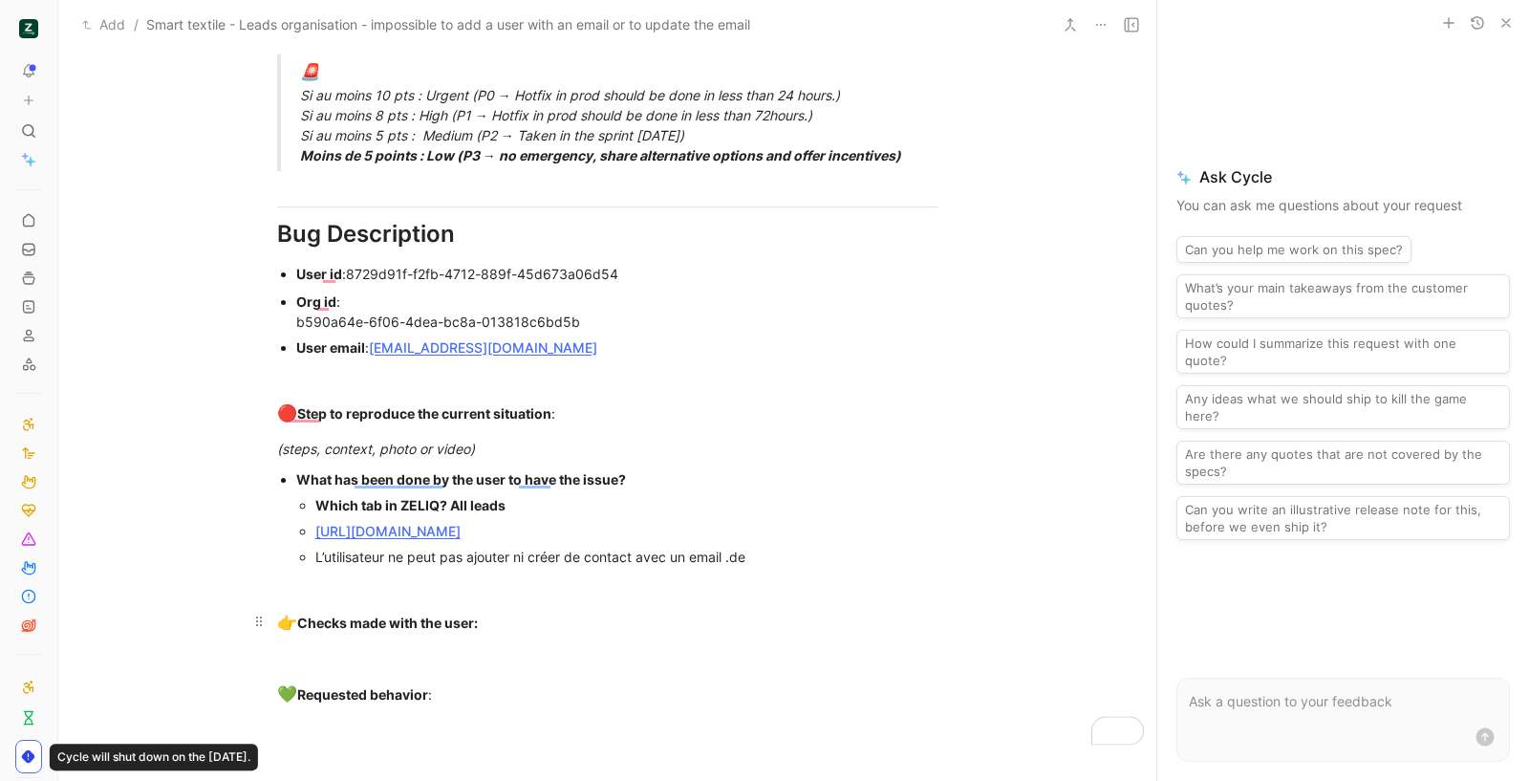
click at [496, 630] on div "👉 Checks made with the user:" at bounding box center [607, 623] width 661 height 25
click at [790, 557] on div "L’utilisateur ne peut pas ajouter ni créer de contact avec un email .de" at bounding box center [626, 557] width 623 height 20
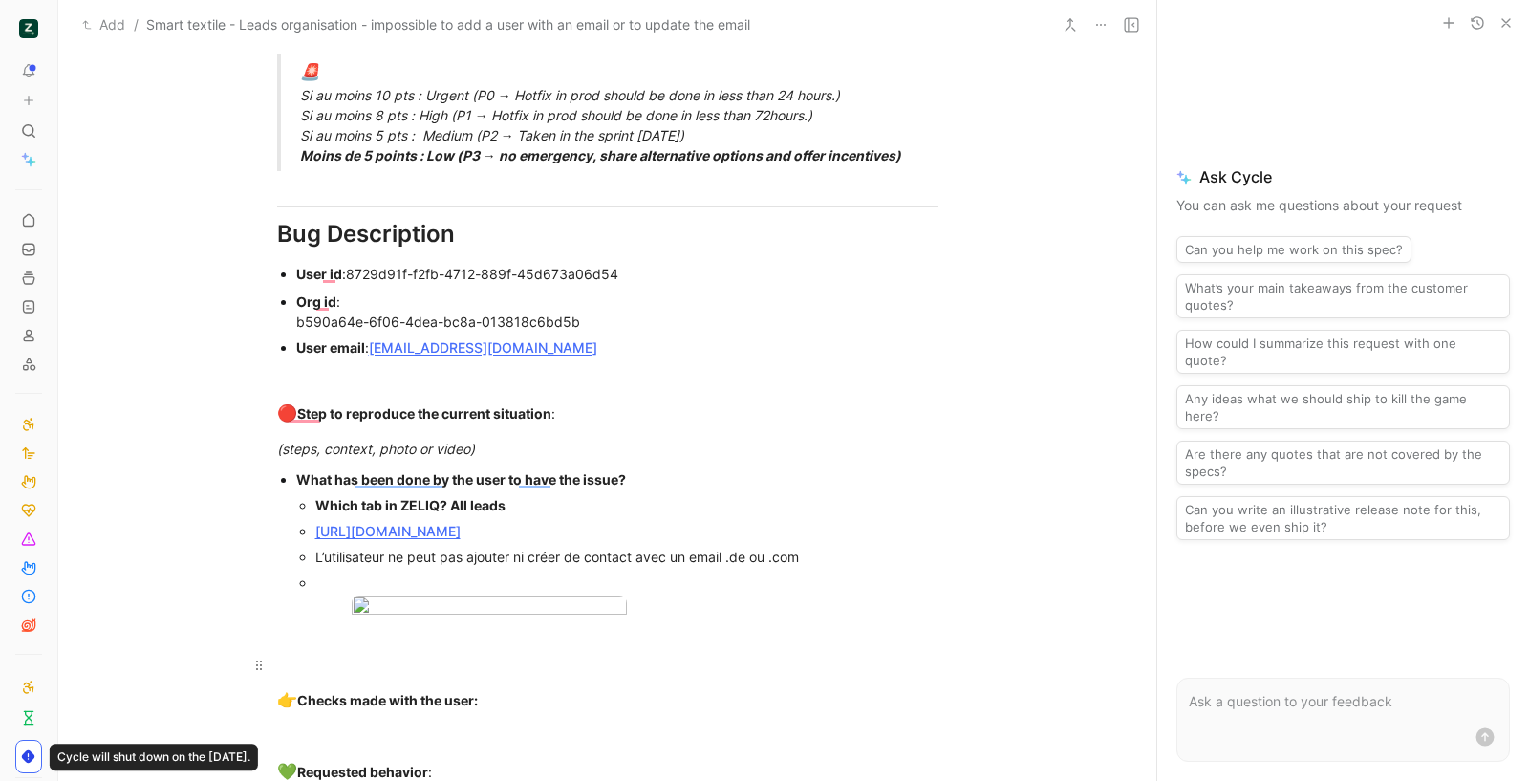
scroll to position [1685, 0]
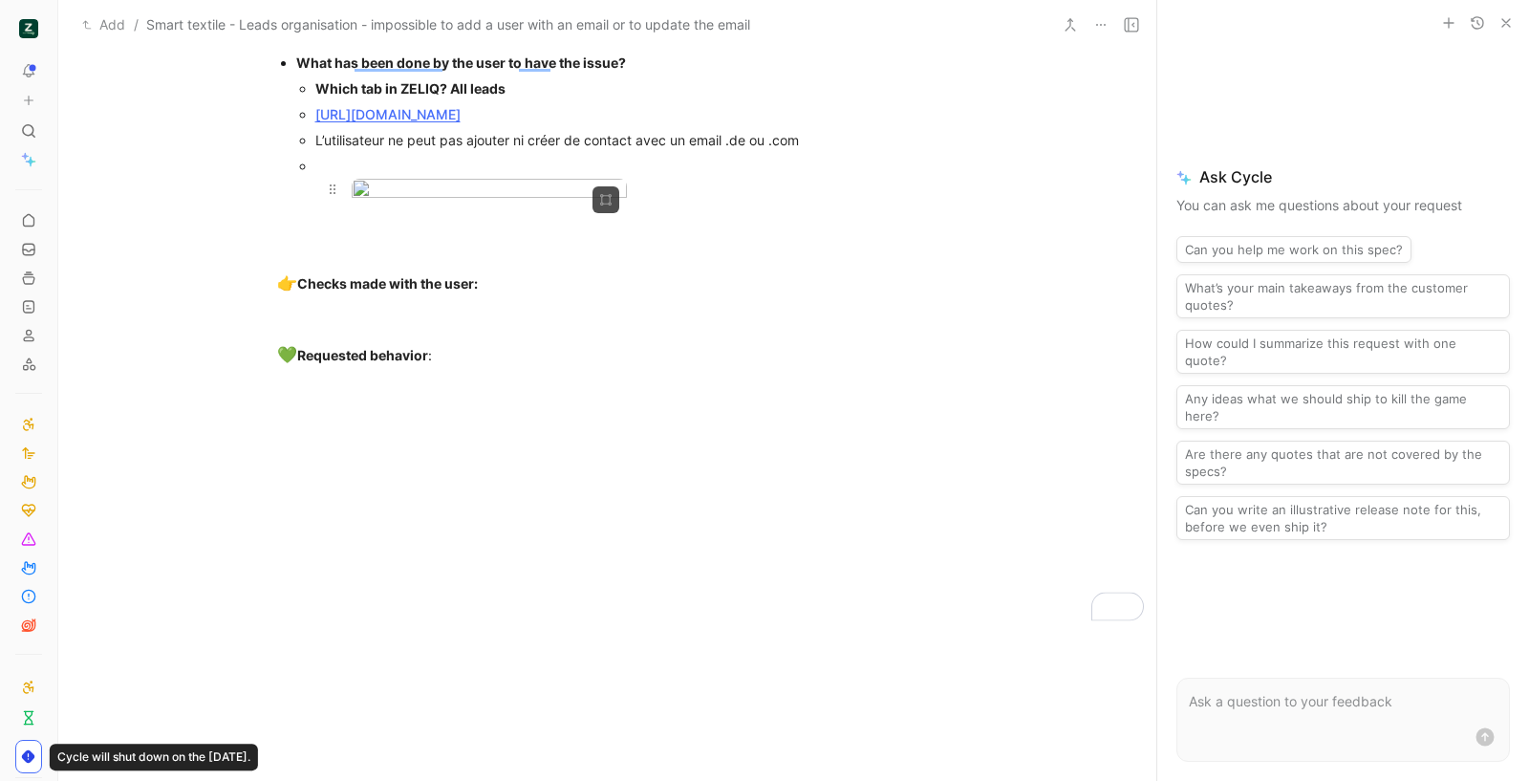
click at [736, 205] on div "To enrich screen reader interactions, please activate Accessibility in Grammarl…" at bounding box center [627, 192] width 550 height 26
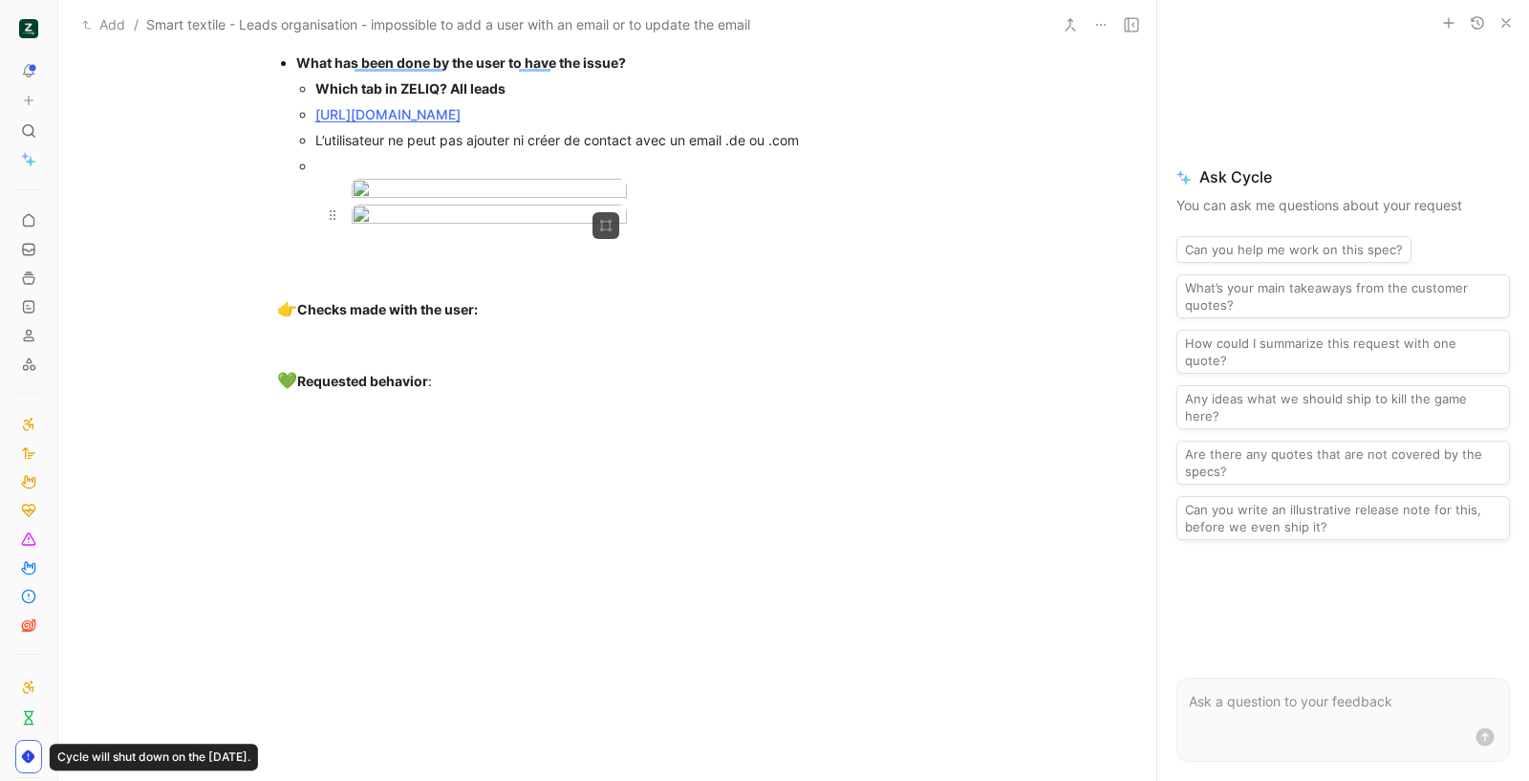
scroll to position [1979, 0]
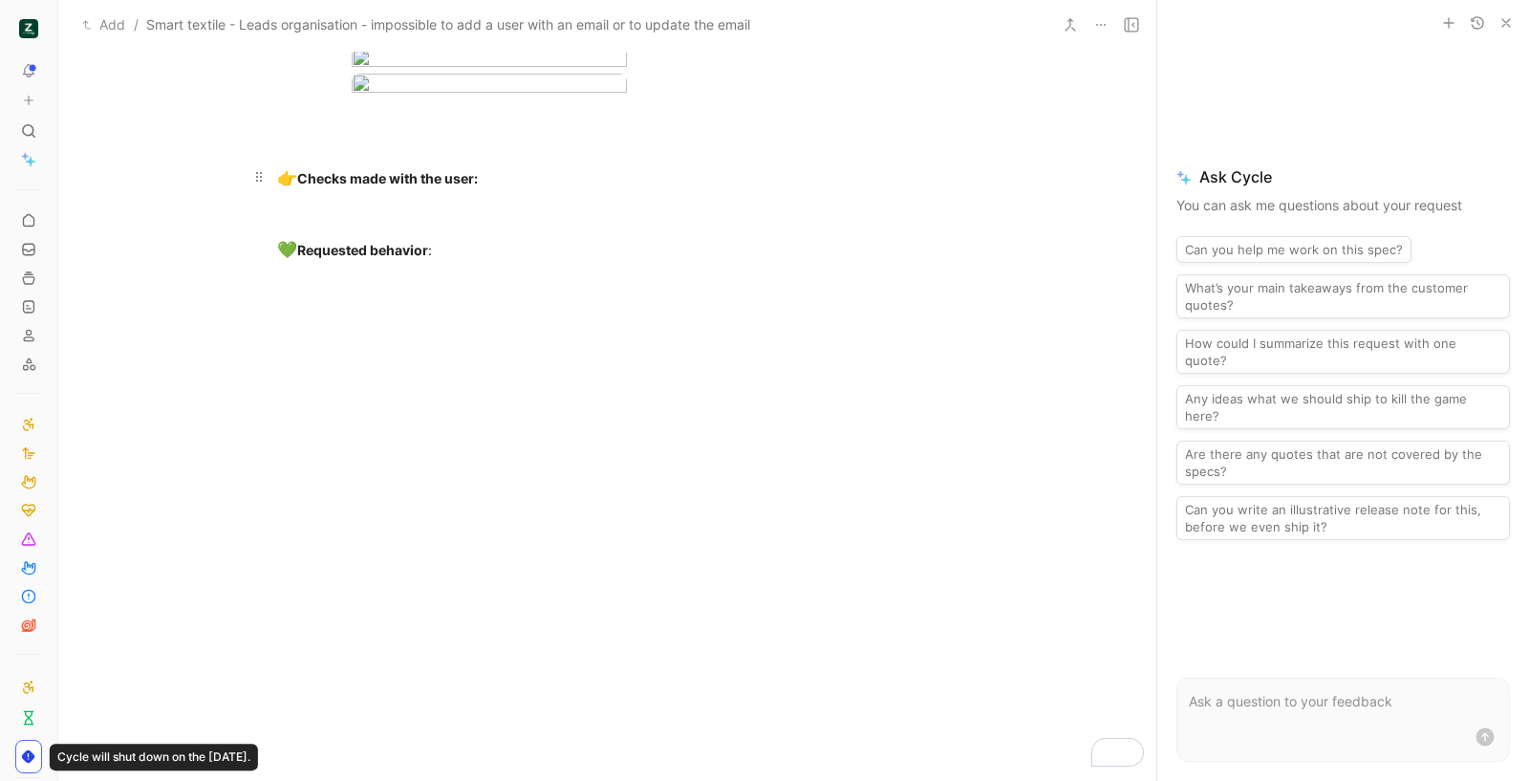
click at [546, 191] on div "👉 Checks made with the user:" at bounding box center [607, 178] width 661 height 25
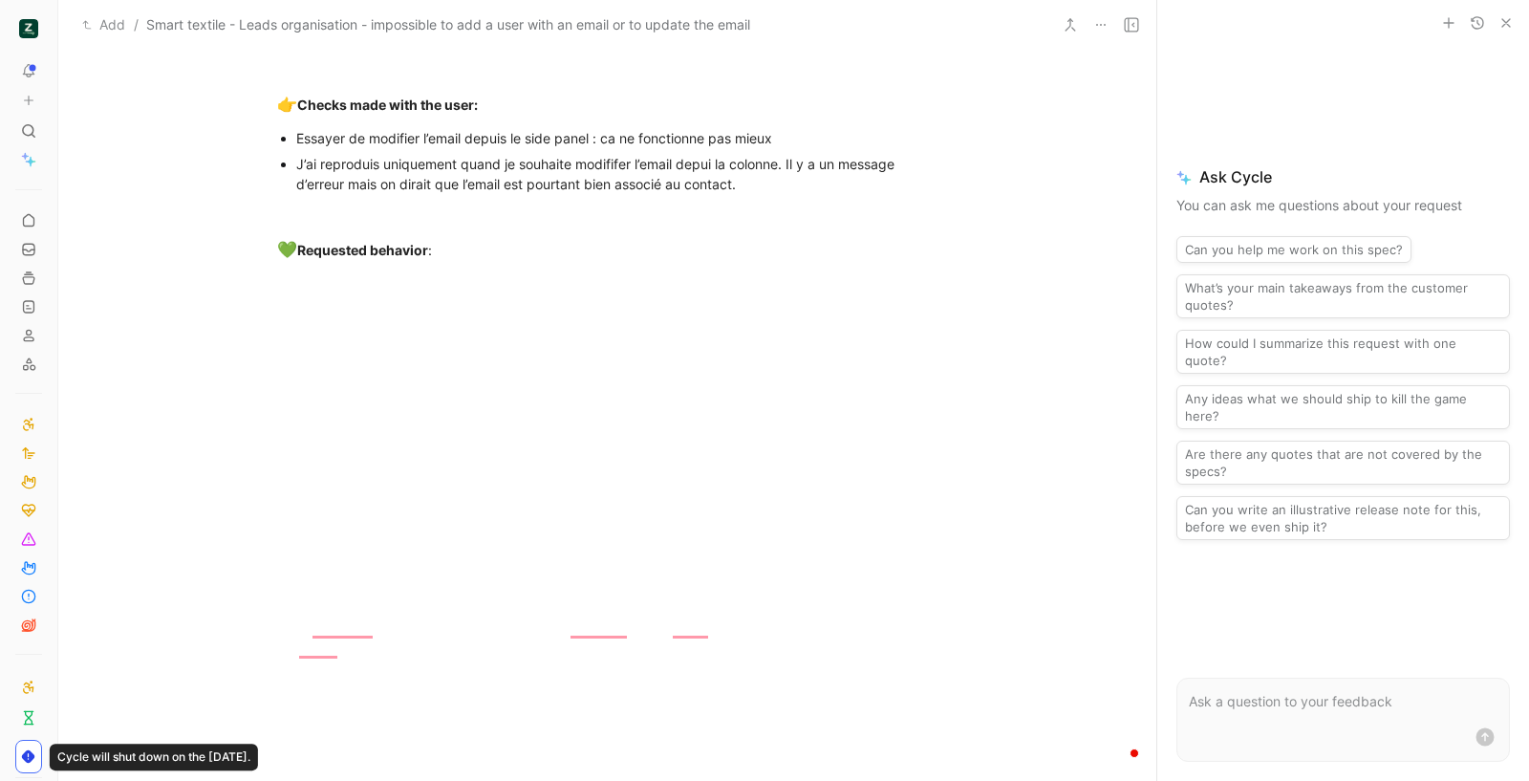
scroll to position [0, 0]
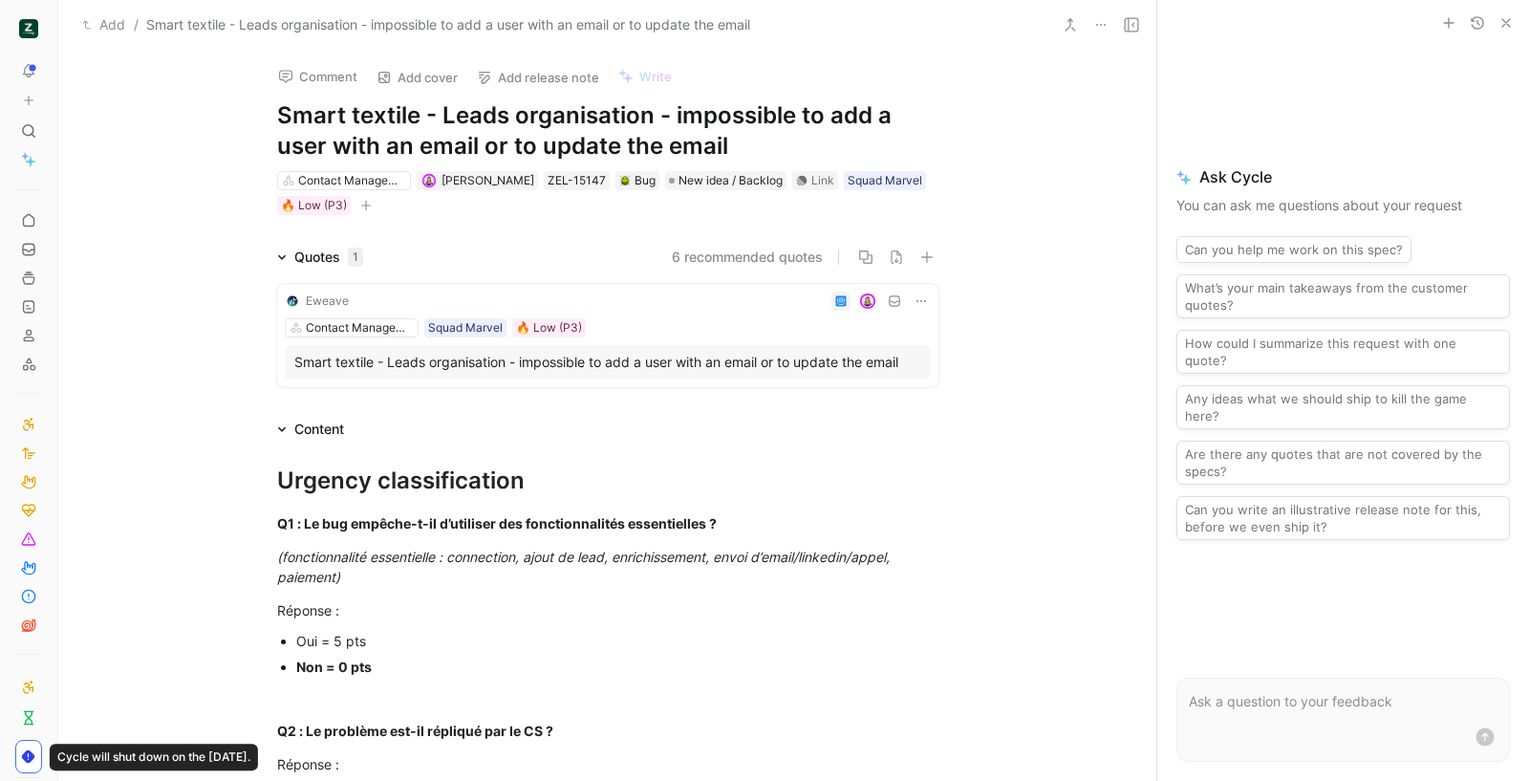
click at [569, 119] on h1 "Smart textile - Leads organisation - impossible to add a user with an email or …" at bounding box center [607, 130] width 661 height 61
drag, startPoint x: 661, startPoint y: 133, endPoint x: 668, endPoint y: 115, distance: 19.4
click at [668, 115] on h1 "Smart textile - Leads organisation - impossible to add a user with an email or …" at bounding box center [607, 130] width 661 height 61
click at [712, 510] on p "Q1 : Le bug empêche-t-il d’utiliser des fonctionnalités essentielles ?" at bounding box center [608, 523] width 734 height 32
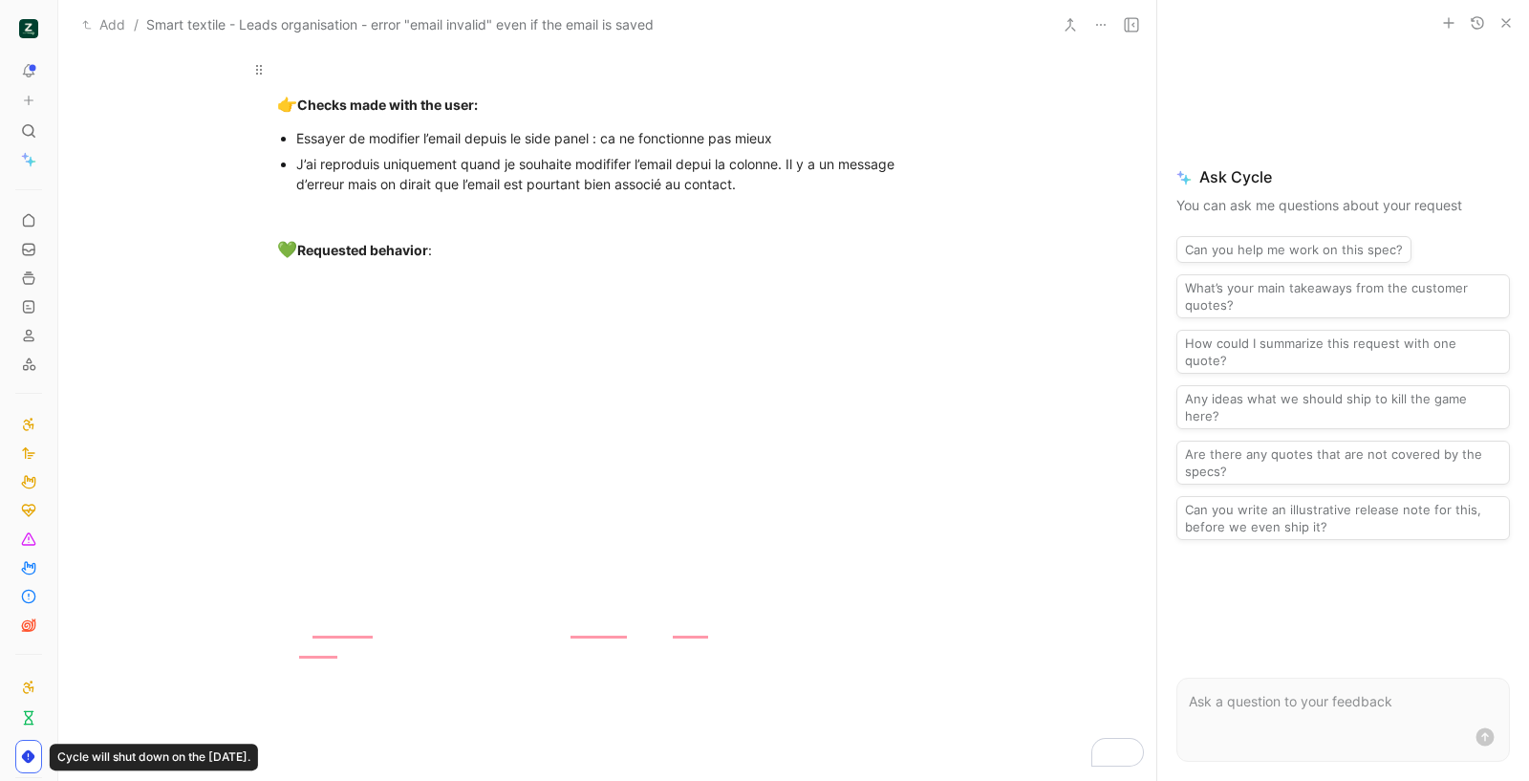
scroll to position [2047, 0]
drag, startPoint x: 472, startPoint y: 576, endPoint x: 471, endPoint y: 558, distance: 18.2
click at [470, 301] on p "To enrich screen reader interactions, please activate Accessibility in Grammarl…" at bounding box center [608, 286] width 734 height 32
drag, startPoint x: 468, startPoint y: 527, endPoint x: 721, endPoint y: 504, distance: 253.3
click at [468, 225] on div "To enrich screen reader interactions, please activate Accessibility in Grammarl…" at bounding box center [607, 215] width 661 height 20
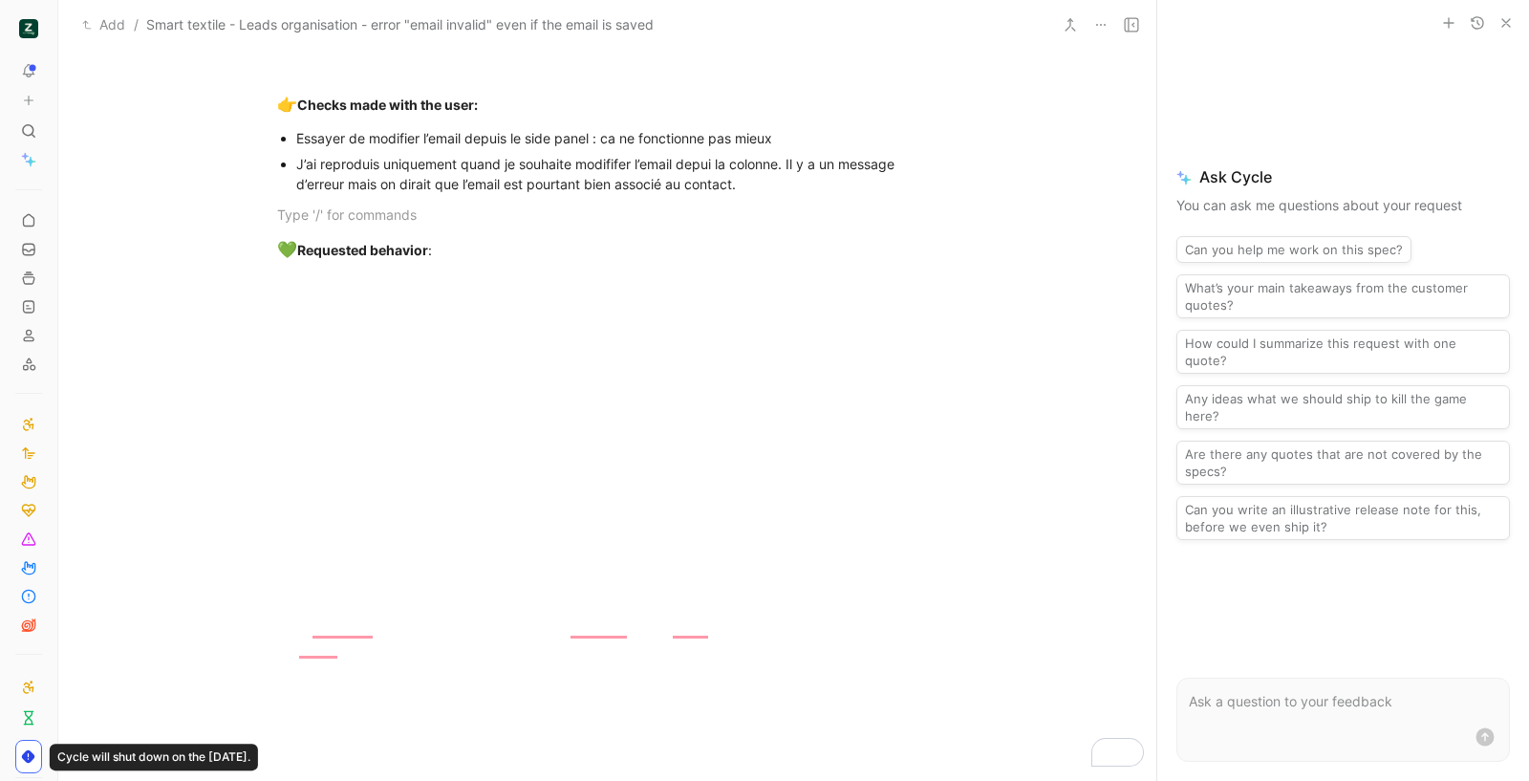
click at [825, 194] on div "J’ai reproduis uniquement quand je souhaite modififer l’email depui la colonne.…" at bounding box center [617, 174] width 642 height 40
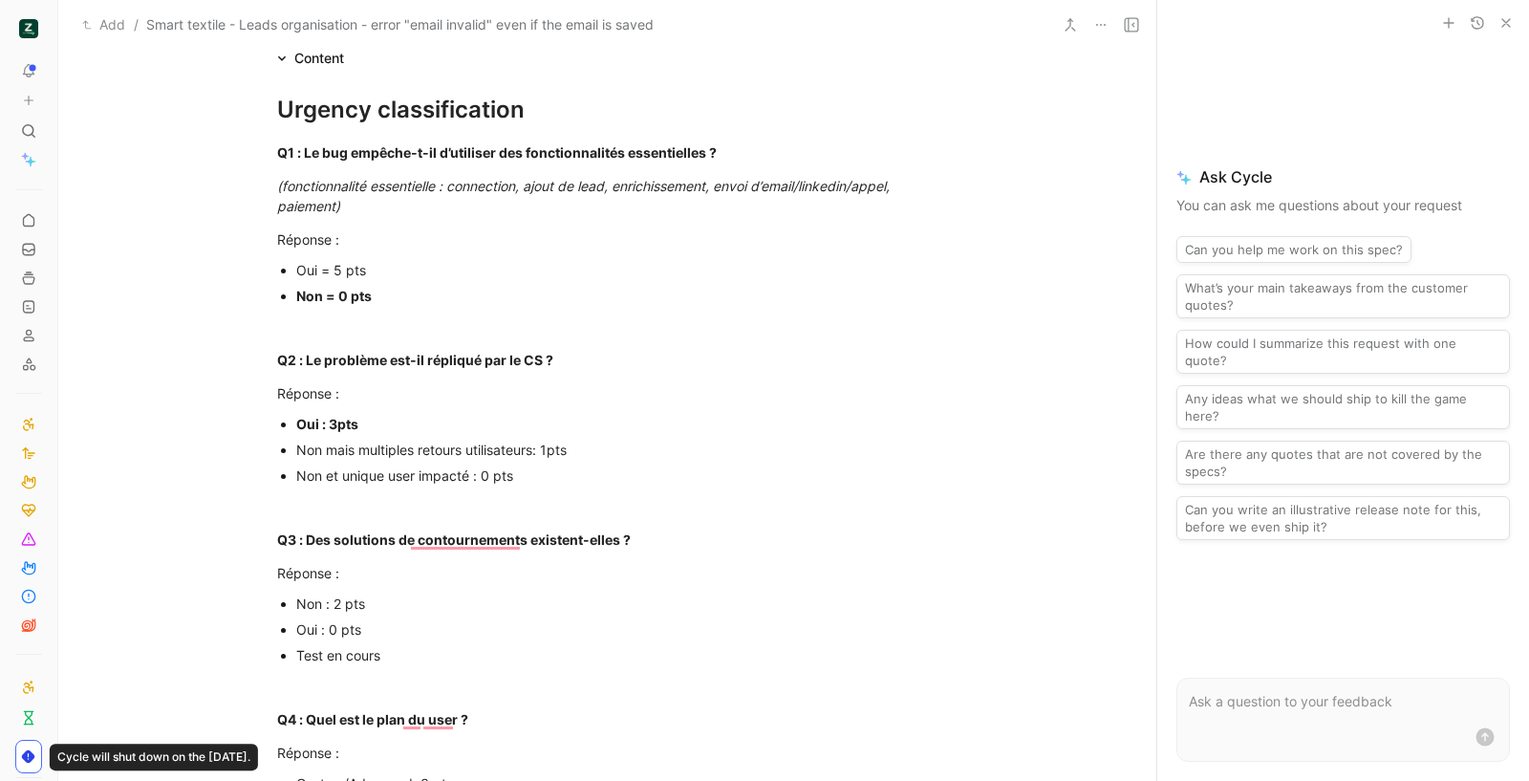
scroll to position [0, 0]
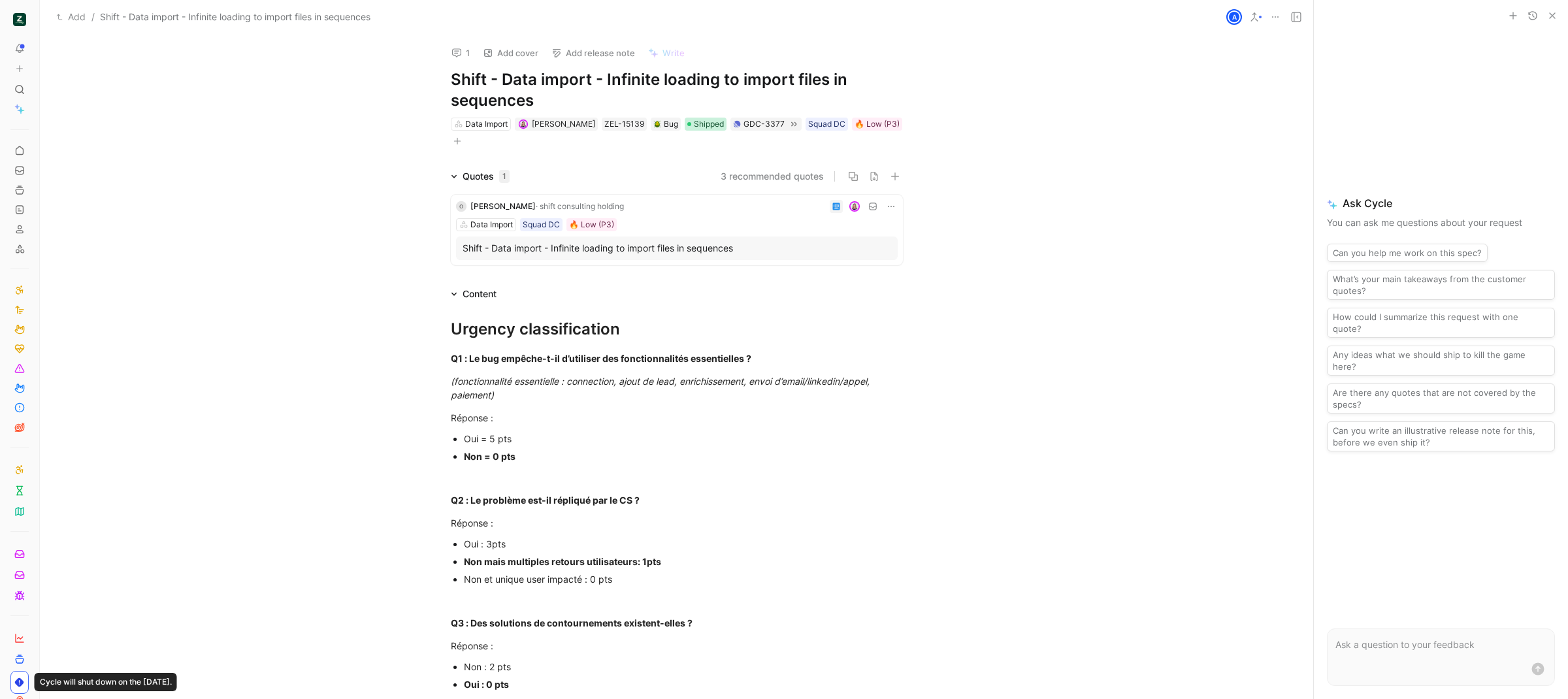
click at [704, 128] on span "Shipped" at bounding box center [709, 124] width 30 height 13
click at [734, 275] on span "Loop closed" at bounding box center [720, 272] width 52 height 11
click at [833, 205] on use at bounding box center [836, 206] width 8 height 8
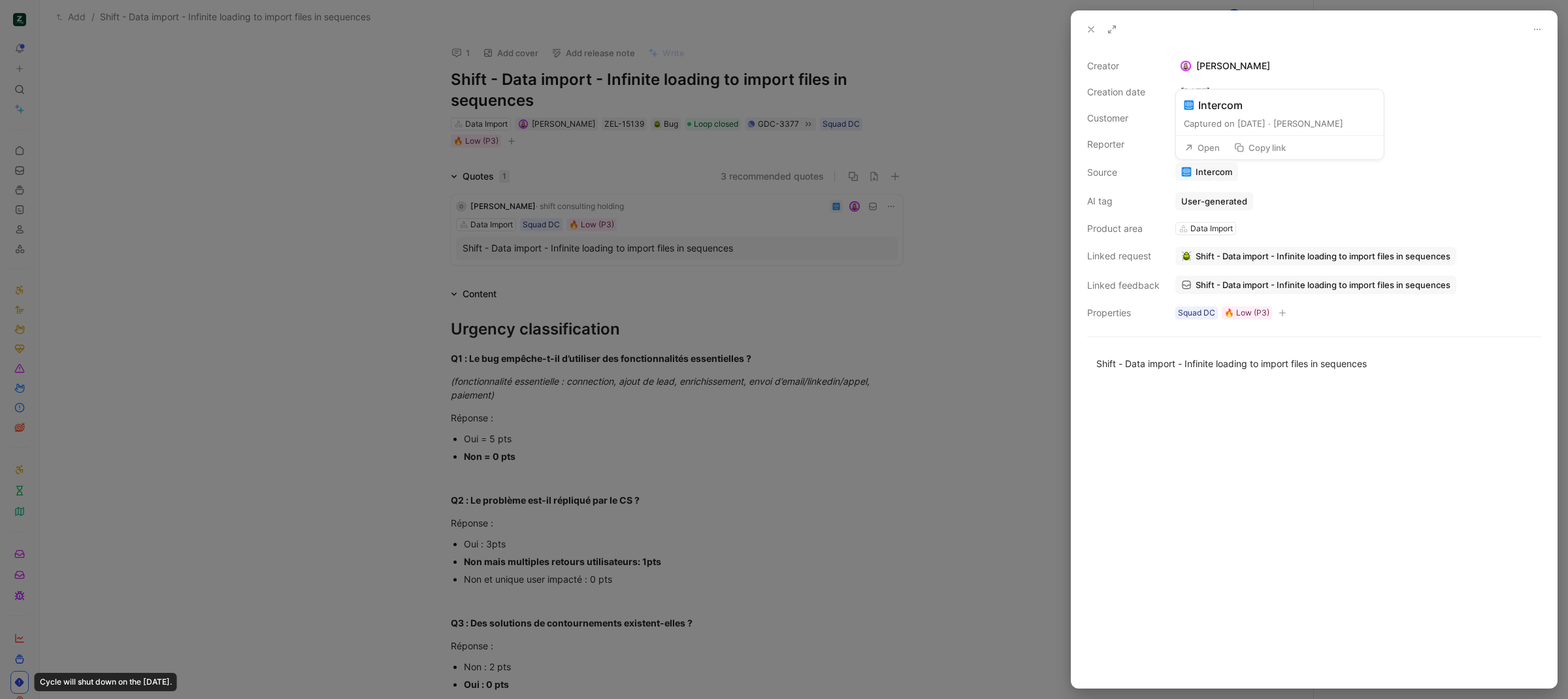
click at [1208, 174] on link "Intercom" at bounding box center [1206, 172] width 63 height 18
